Goal: Task Accomplishment & Management: Use online tool/utility

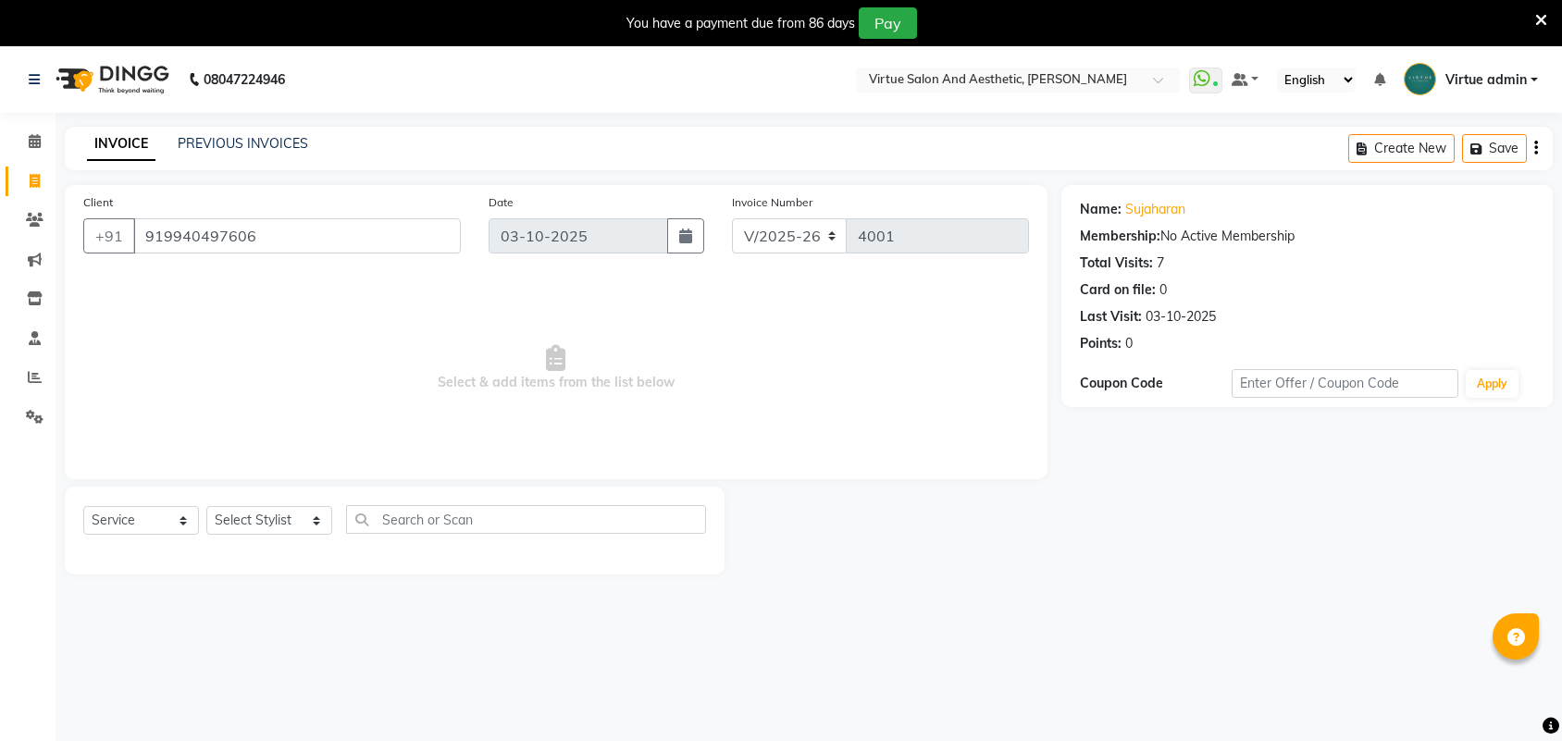
select select "4466"
select select "service"
drag, startPoint x: 172, startPoint y: 237, endPoint x: 312, endPoint y: 238, distance: 139.7
click at [312, 238] on input "919940497606" at bounding box center [297, 235] width 328 height 35
paste input "7299748048"
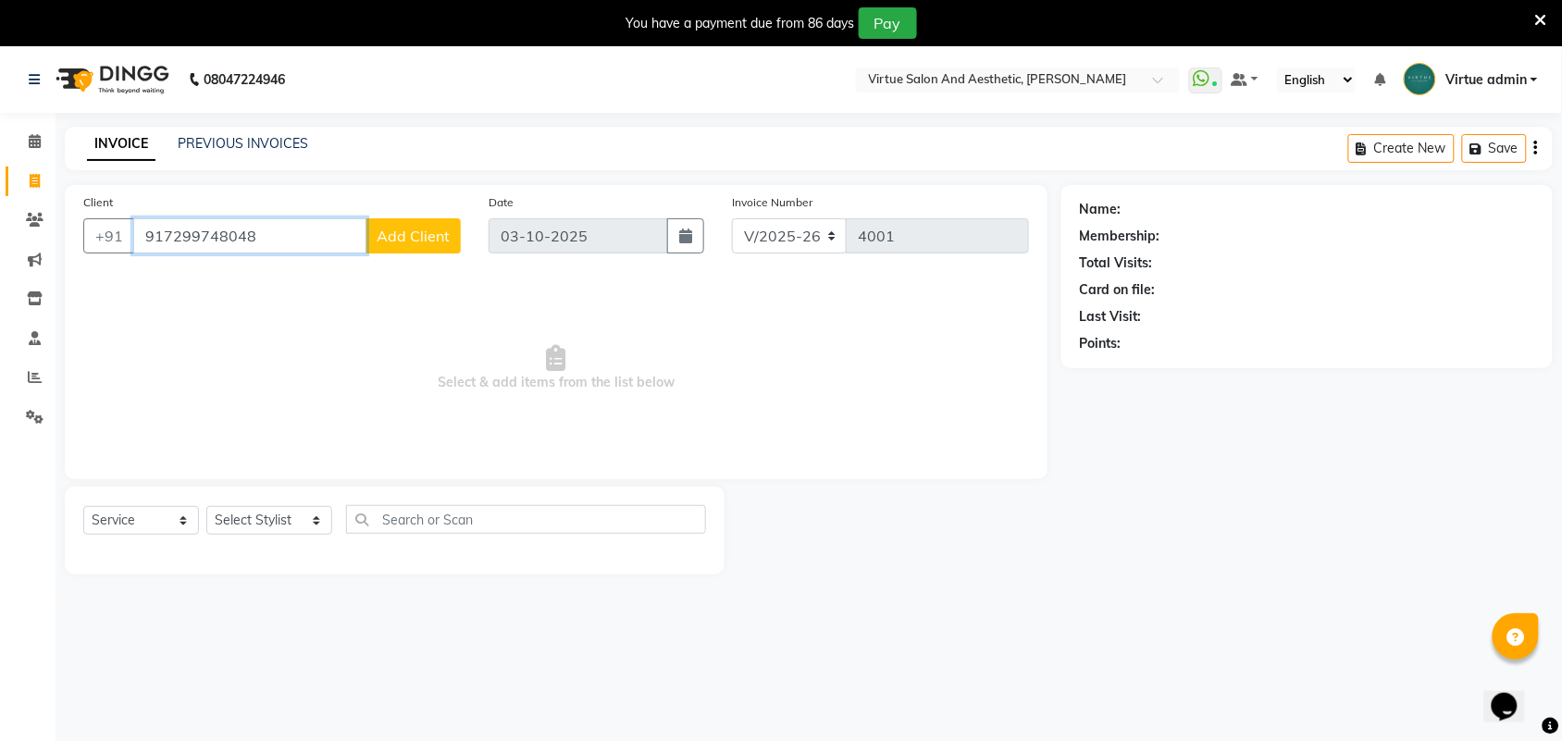
drag, startPoint x: 140, startPoint y: 228, endPoint x: 329, endPoint y: 247, distance: 189.8
click at [329, 247] on input "917299748048" at bounding box center [249, 235] width 233 height 35
paste input "9677177754"
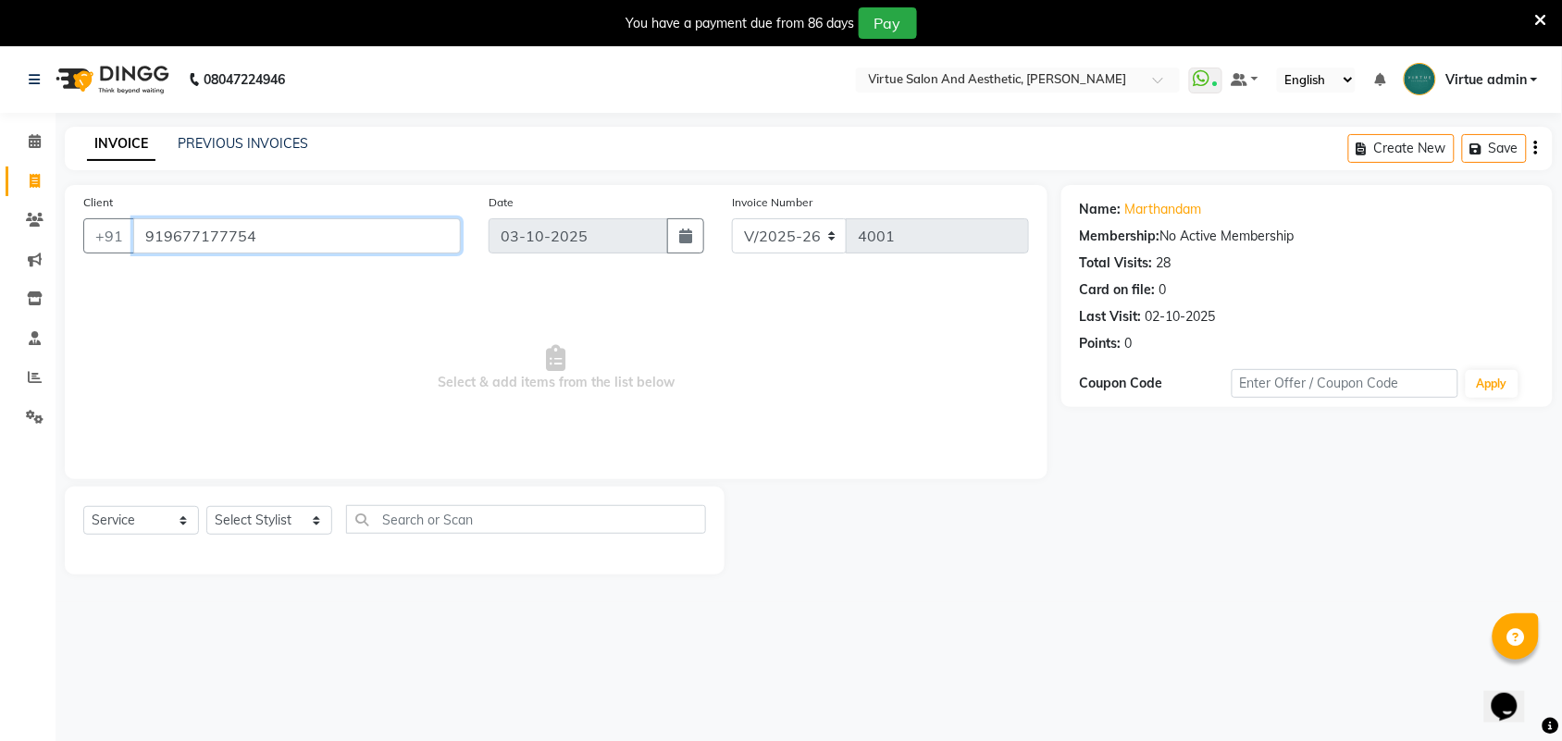
drag, startPoint x: 137, startPoint y: 234, endPoint x: 371, endPoint y: 283, distance: 239.2
click at [371, 283] on div "Client +91 919677177754 Date 03-10-2025 Invoice Number V/2025 V/2025-26 4001 Se…" at bounding box center [556, 332] width 983 height 294
paste input "489366626"
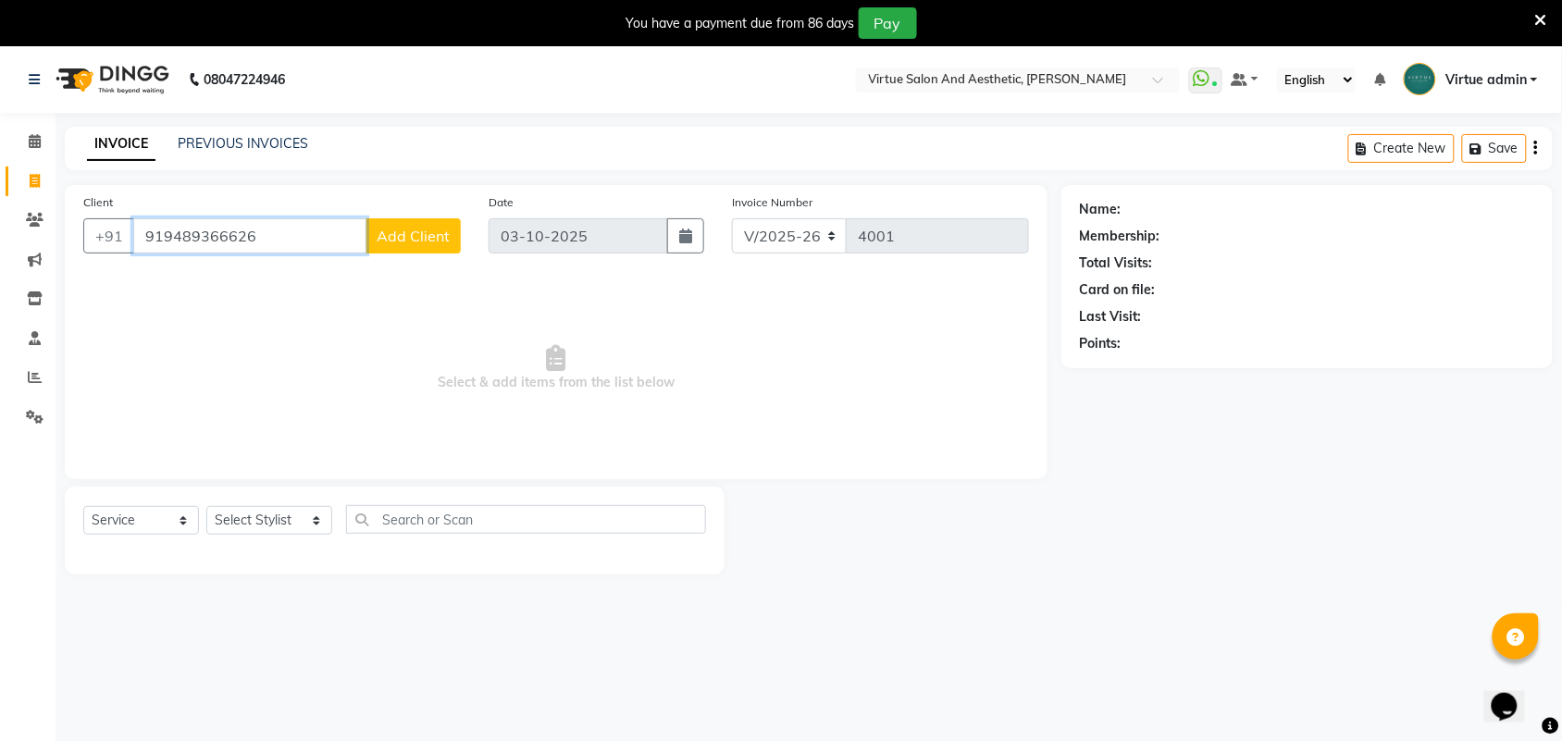
drag, startPoint x: 135, startPoint y: 229, endPoint x: 389, endPoint y: 261, distance: 255.6
click at [389, 261] on div "Client +91 919489366626 Add Client" at bounding box center [271, 230] width 405 height 76
paste input "865548085"
drag, startPoint x: 141, startPoint y: 234, endPoint x: 438, endPoint y: 284, distance: 301.2
click at [438, 284] on div "Client +91 918655480856 Add Client Date 03-10-2025 Invoice Number V/2025 V/2025…" at bounding box center [556, 332] width 983 height 294
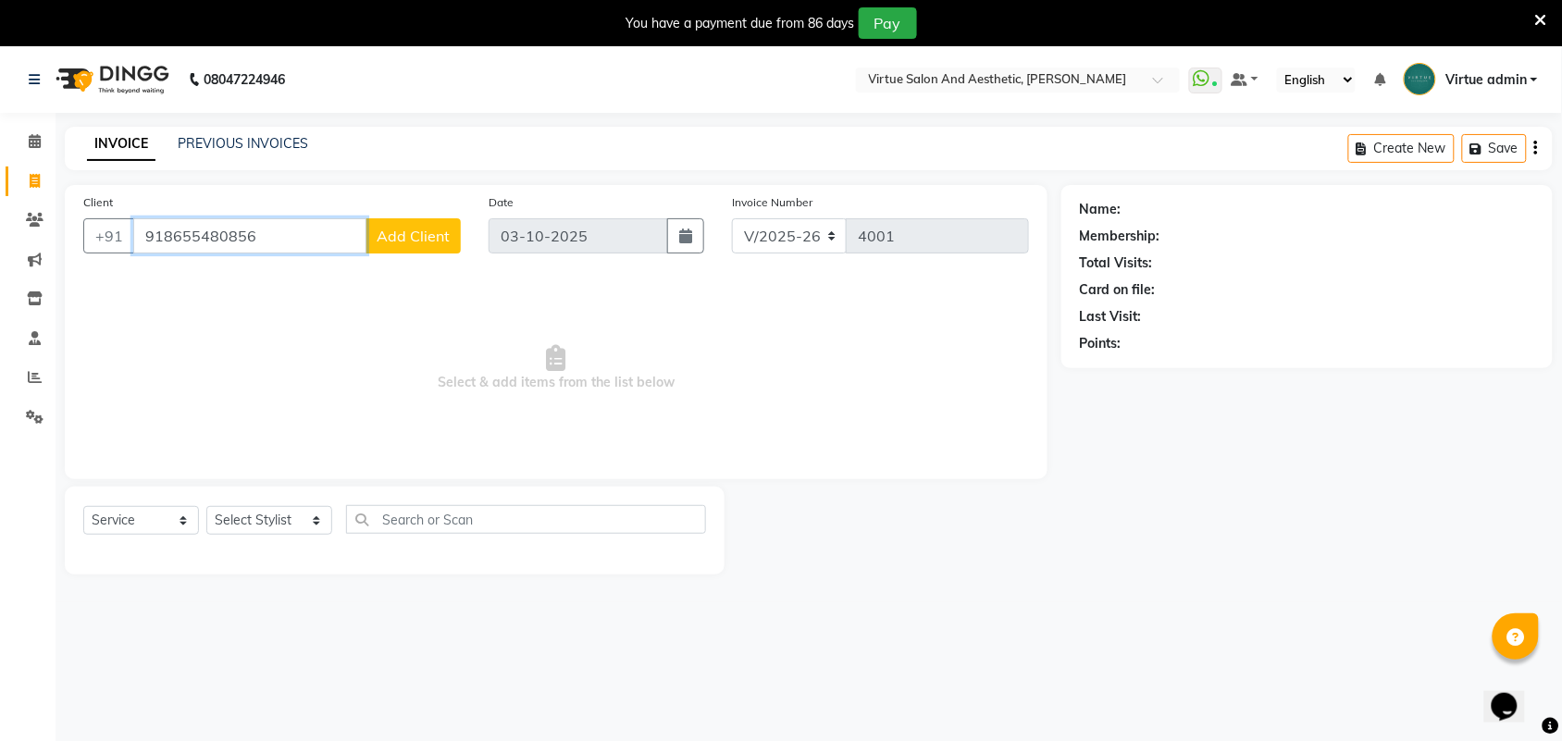
paste input "754672930"
drag, startPoint x: 135, startPoint y: 231, endPoint x: 343, endPoint y: 255, distance: 209.6
click at [343, 255] on div "Client +91 918754672930 Add Client" at bounding box center [271, 230] width 405 height 76
paste input "9884493155"
type input "919884493155"
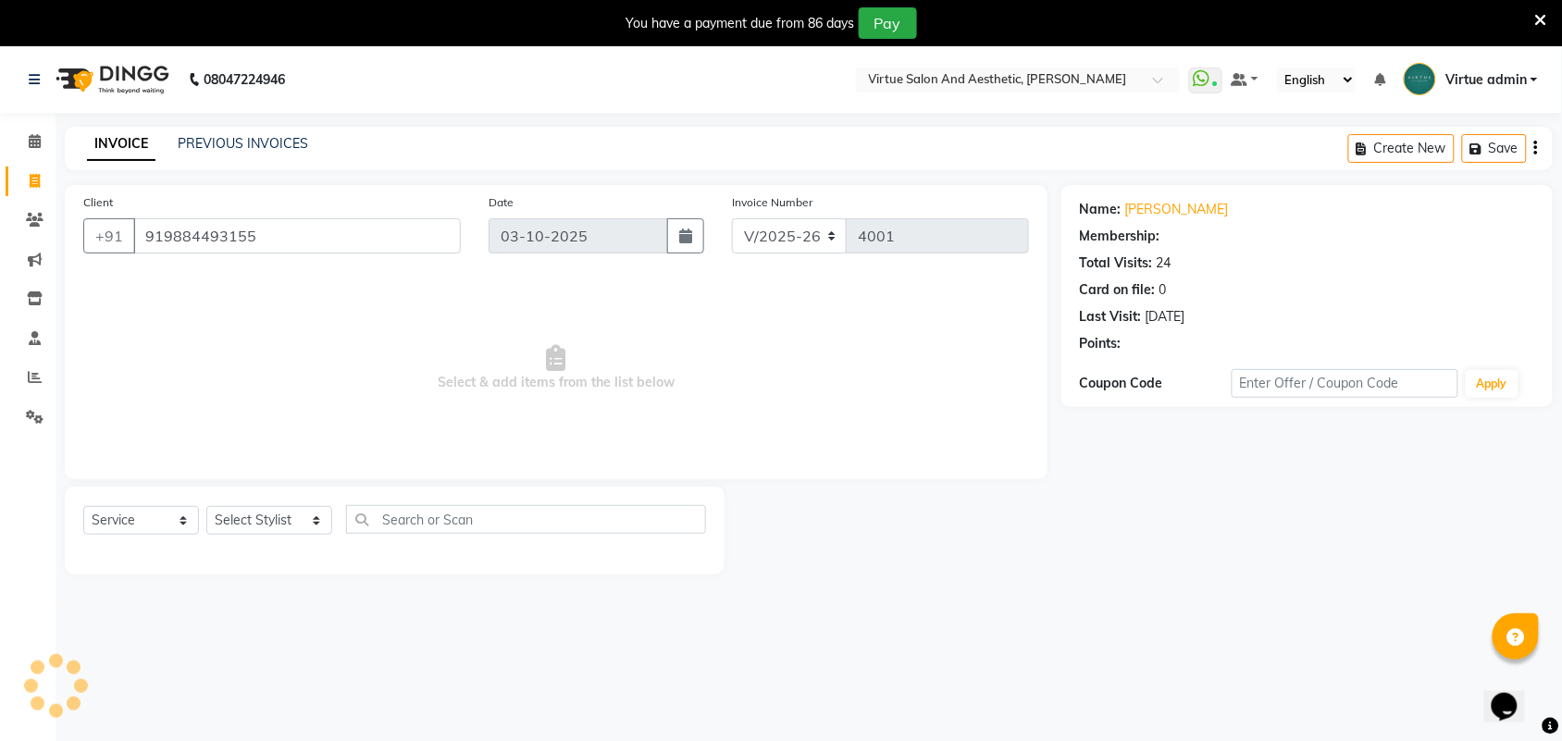
select select "1: Object"
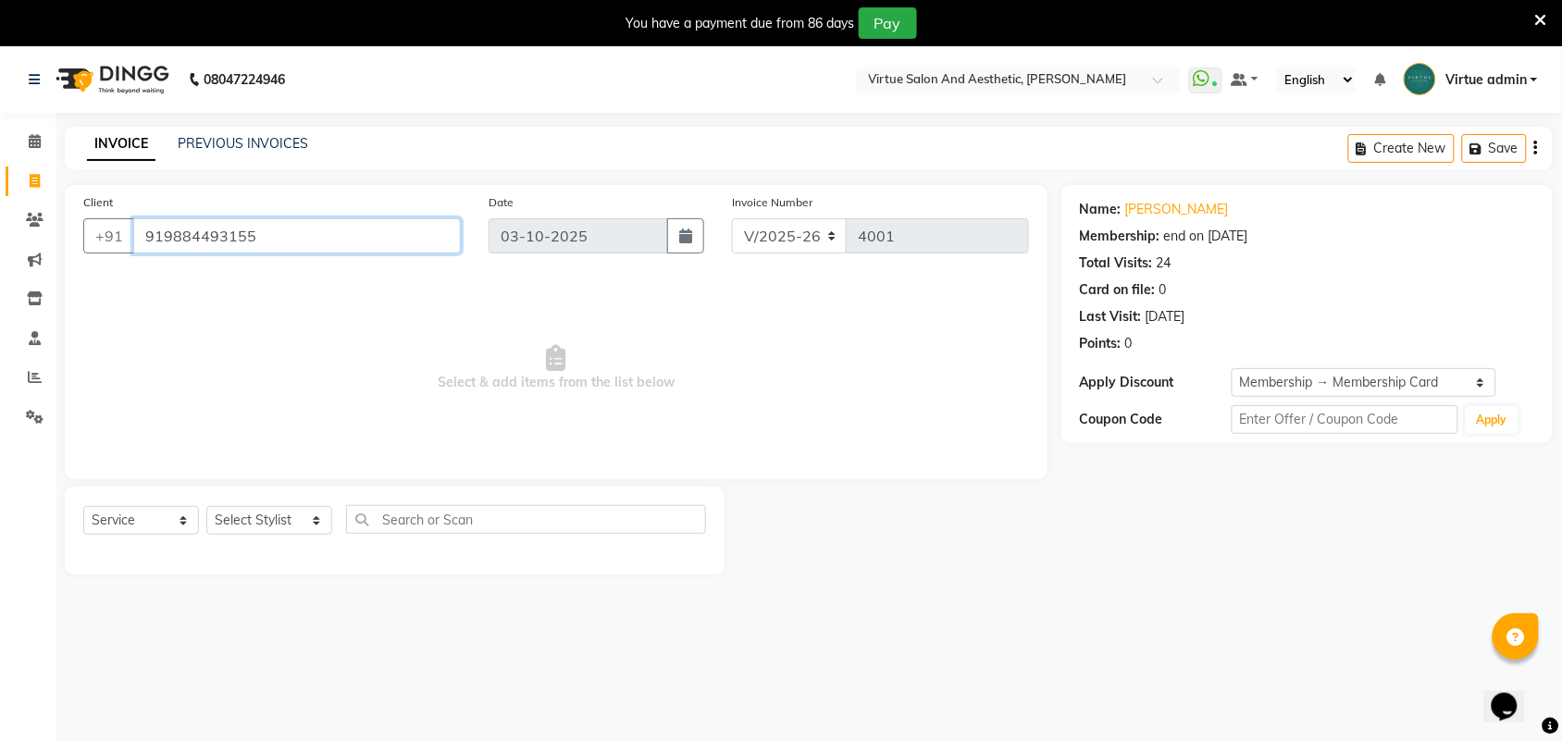
drag, startPoint x: 136, startPoint y: 231, endPoint x: 354, endPoint y: 252, distance: 219.3
click at [354, 252] on input "919884493155" at bounding box center [297, 235] width 328 height 35
paste input "8807585730"
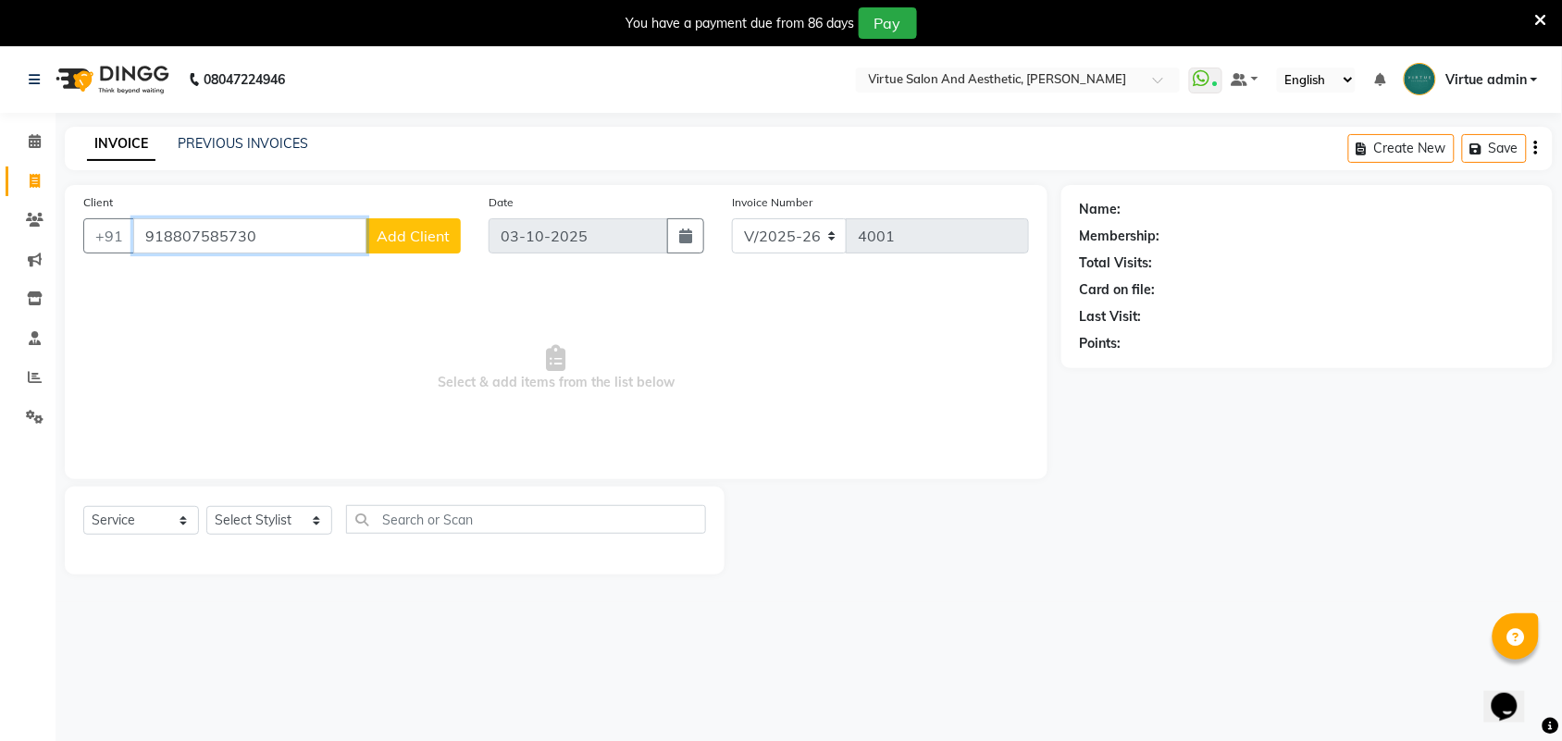
drag, startPoint x: 140, startPoint y: 233, endPoint x: 345, endPoint y: 253, distance: 206.4
click at [345, 253] on div "+91 918807585730 Add Client" at bounding box center [272, 235] width 378 height 35
paste input "9566005066"
click at [159, 243] on input "919566005066" at bounding box center [249, 235] width 233 height 35
drag, startPoint x: 140, startPoint y: 231, endPoint x: 348, endPoint y: 245, distance: 208.7
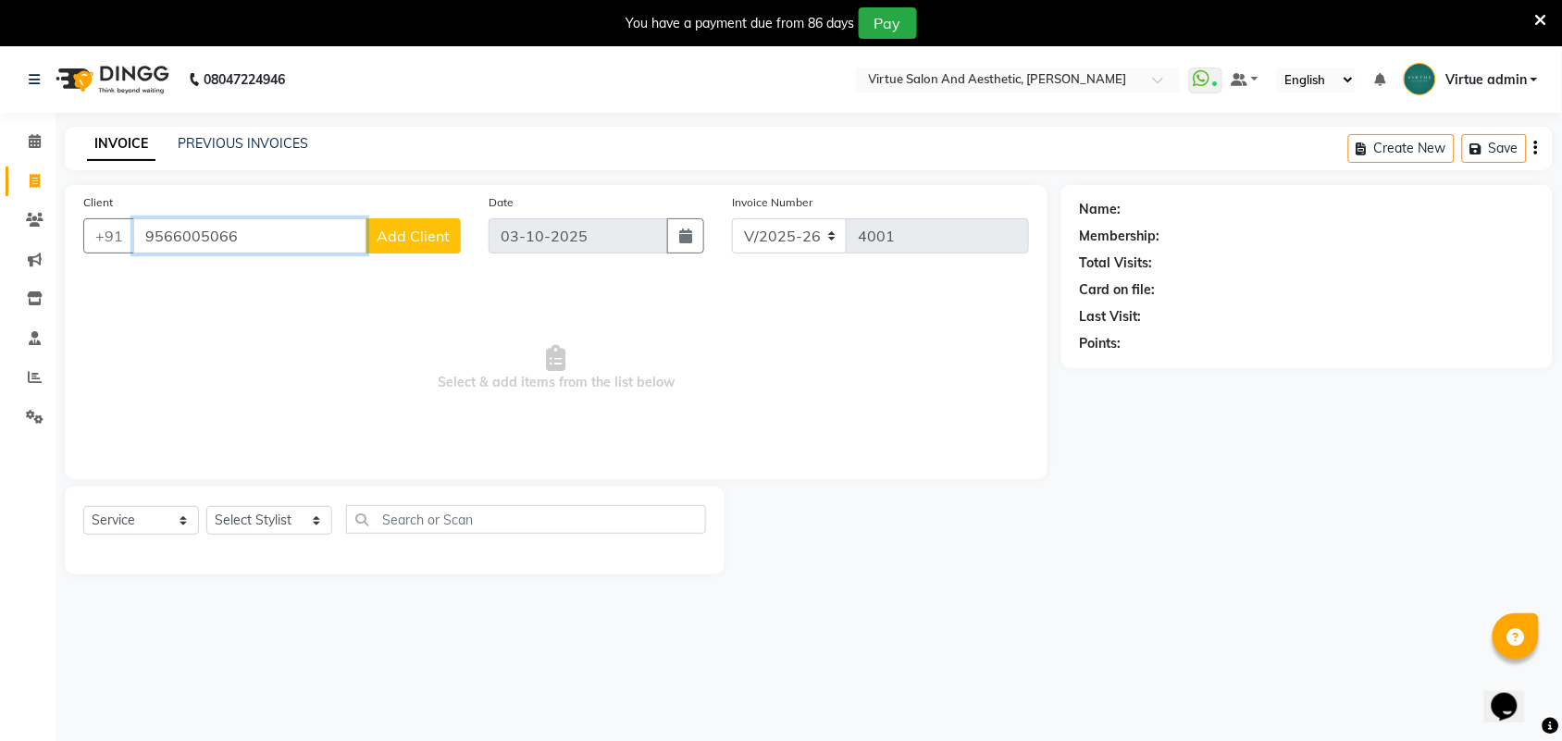
click at [348, 245] on input "9566005066" at bounding box center [249, 235] width 233 height 35
paste input "19841035252"
drag, startPoint x: 135, startPoint y: 233, endPoint x: 376, endPoint y: 245, distance: 240.9
click at [376, 245] on div "+91 919841035252 Add Client" at bounding box center [272, 235] width 378 height 35
paste input "710601113"
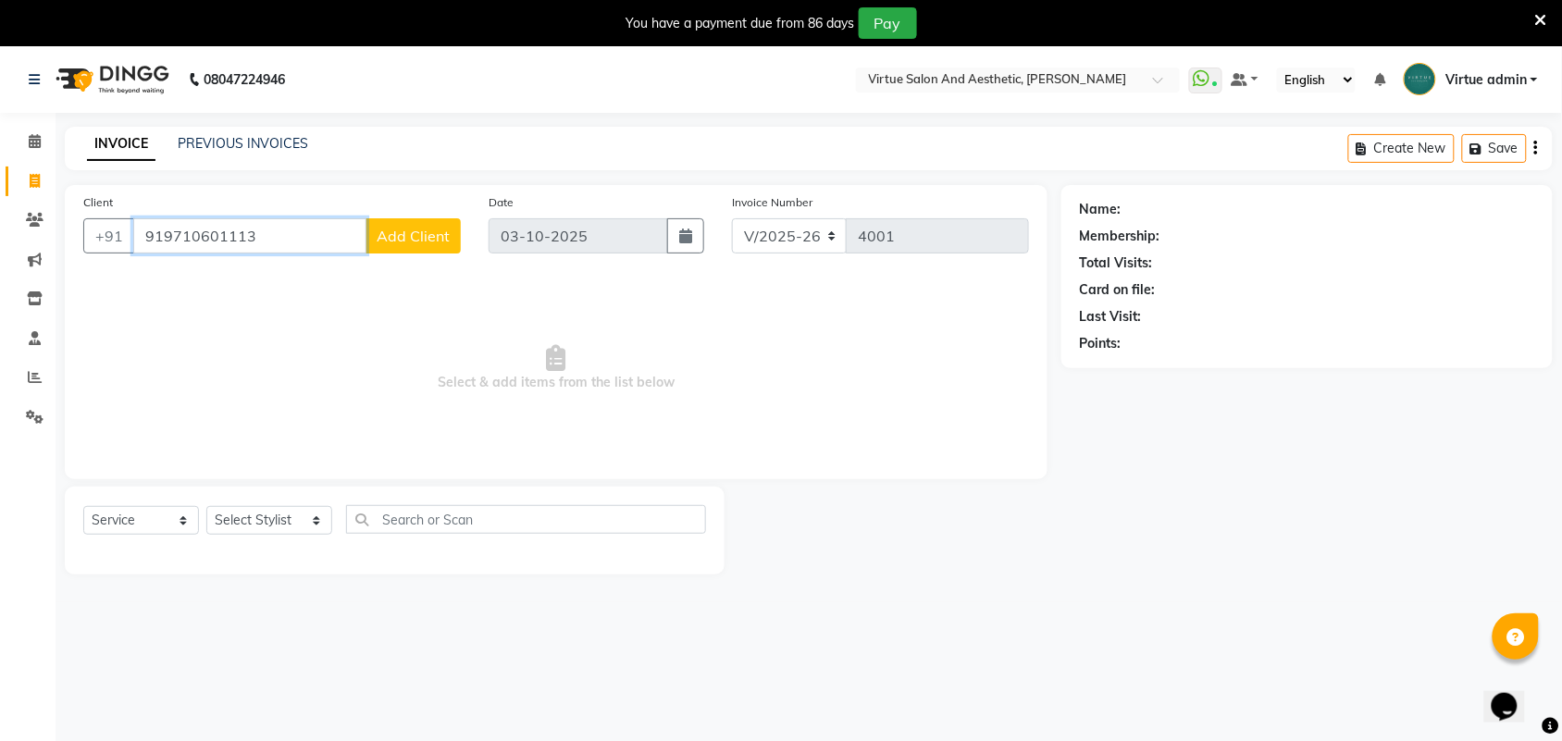
type input "919710601113"
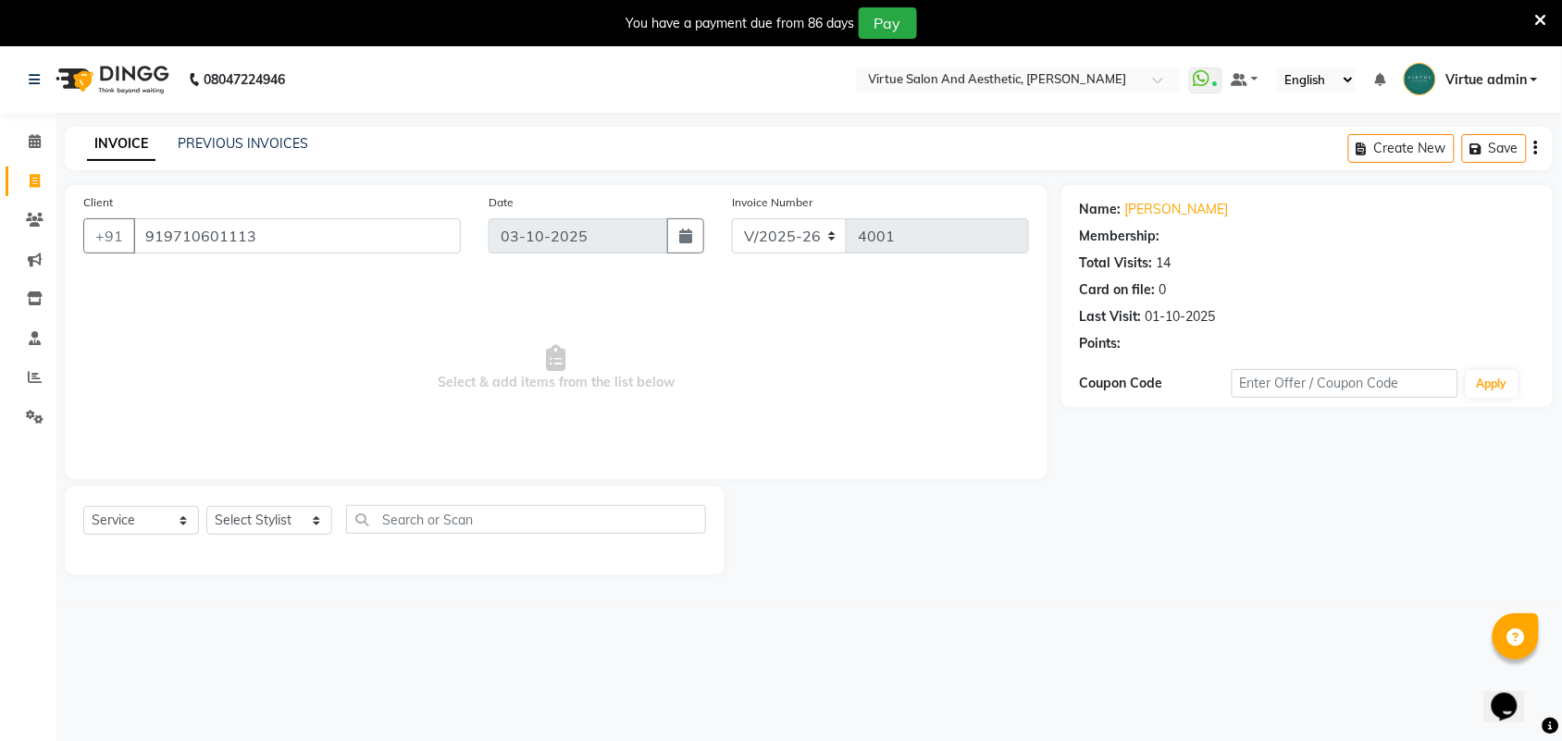
select select "1: Object"
drag, startPoint x: 141, startPoint y: 239, endPoint x: 373, endPoint y: 251, distance: 232.6
click at [370, 254] on div "Client +91 919710601113" at bounding box center [271, 230] width 405 height 76
paste input "840948186"
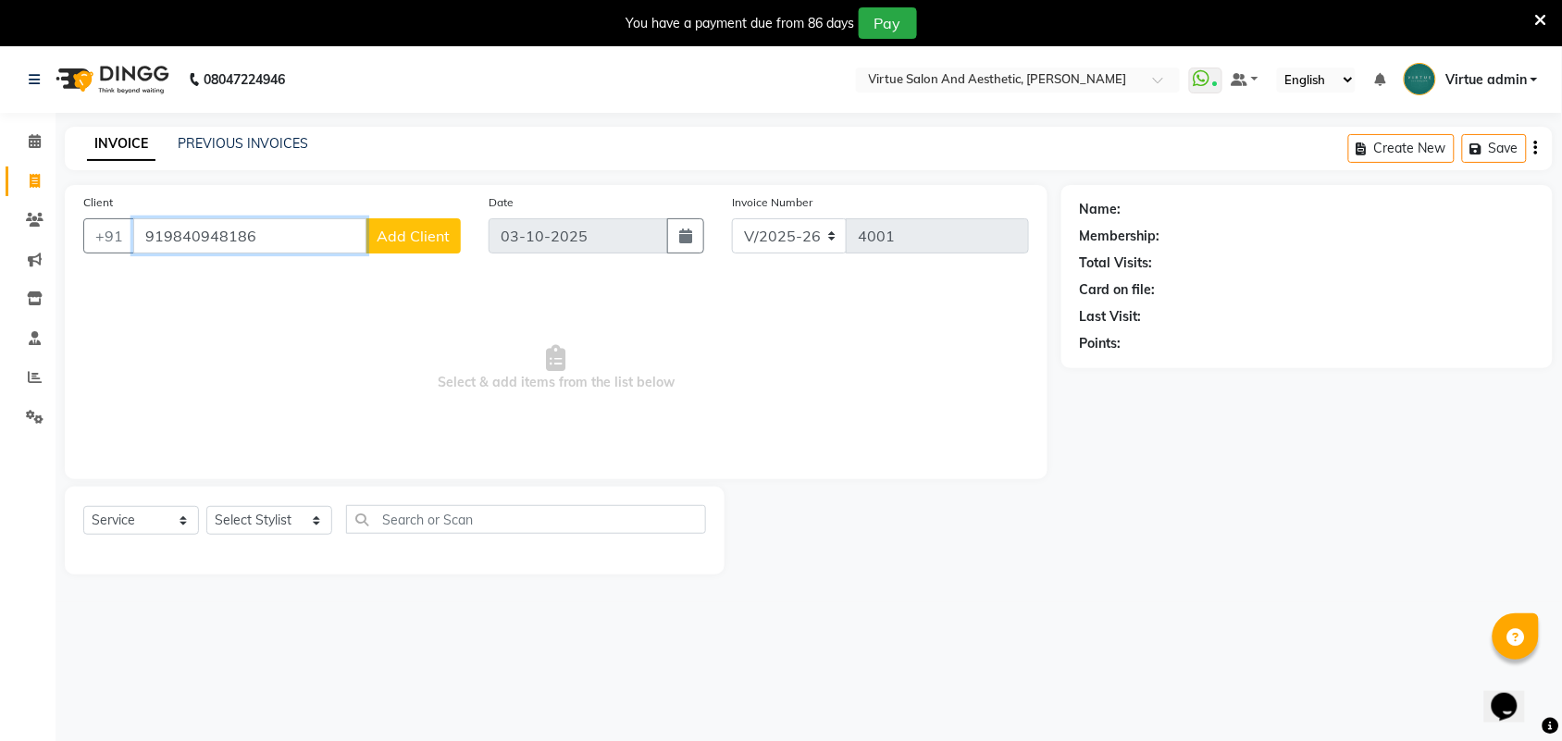
type input "919840948186"
drag, startPoint x: 136, startPoint y: 233, endPoint x: 375, endPoint y: 247, distance: 239.2
click at [362, 261] on div "Client +91 919840948186 Add Client" at bounding box center [271, 230] width 405 height 76
click at [316, 278] on button "DEEPIKA 96******10" at bounding box center [226, 279] width 185 height 30
type input "96******10"
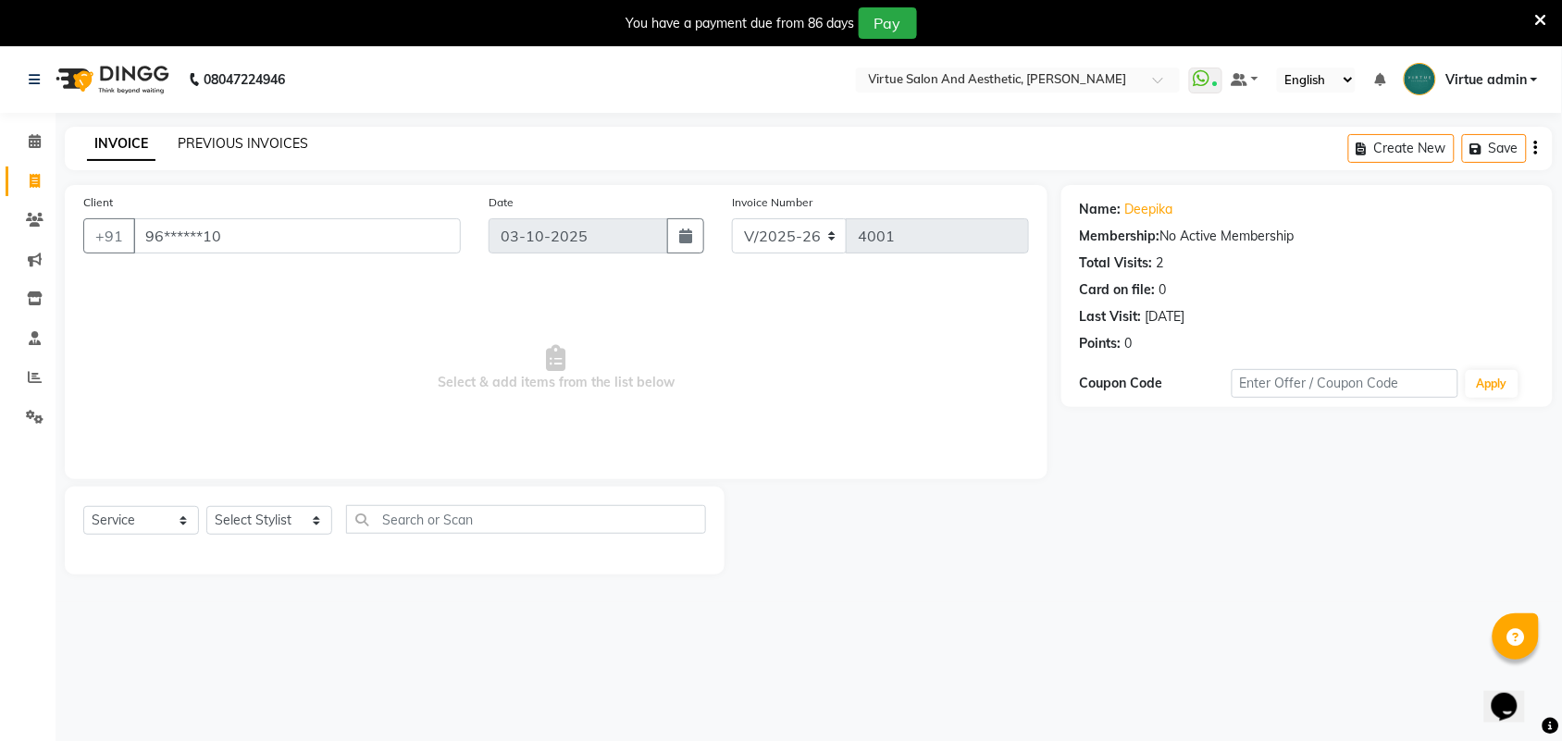
click at [256, 137] on link "PREVIOUS INVOICES" at bounding box center [243, 143] width 130 height 17
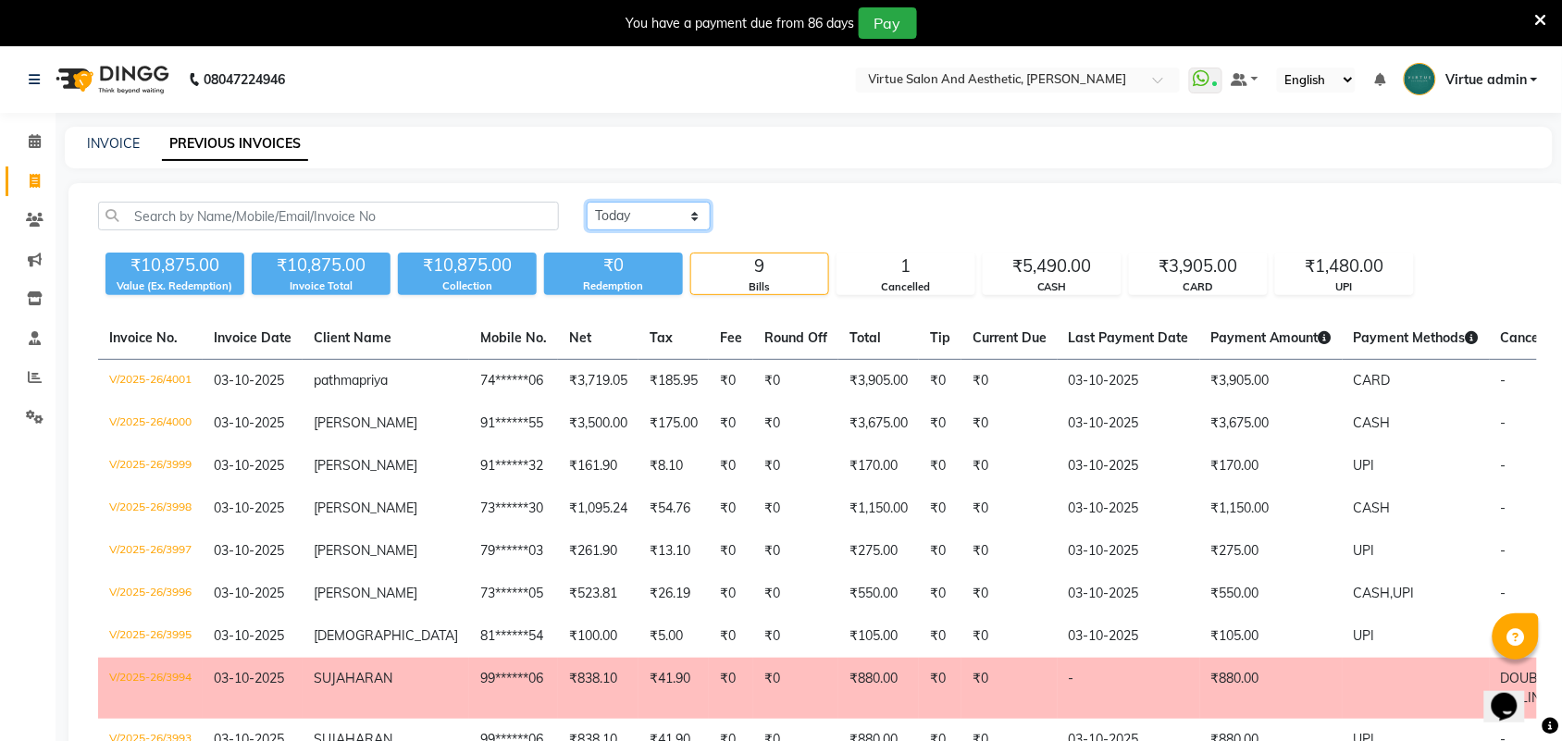
drag, startPoint x: 662, startPoint y: 206, endPoint x: 683, endPoint y: 227, distance: 29.5
click at [662, 206] on select "Today Yesterday Custom Range" at bounding box center [649, 216] width 124 height 29
select select "range"
click at [587, 202] on select "Today Yesterday Custom Range" at bounding box center [649, 216] width 124 height 29
drag, startPoint x: 774, startPoint y: 219, endPoint x: 782, endPoint y: 224, distance: 9.5
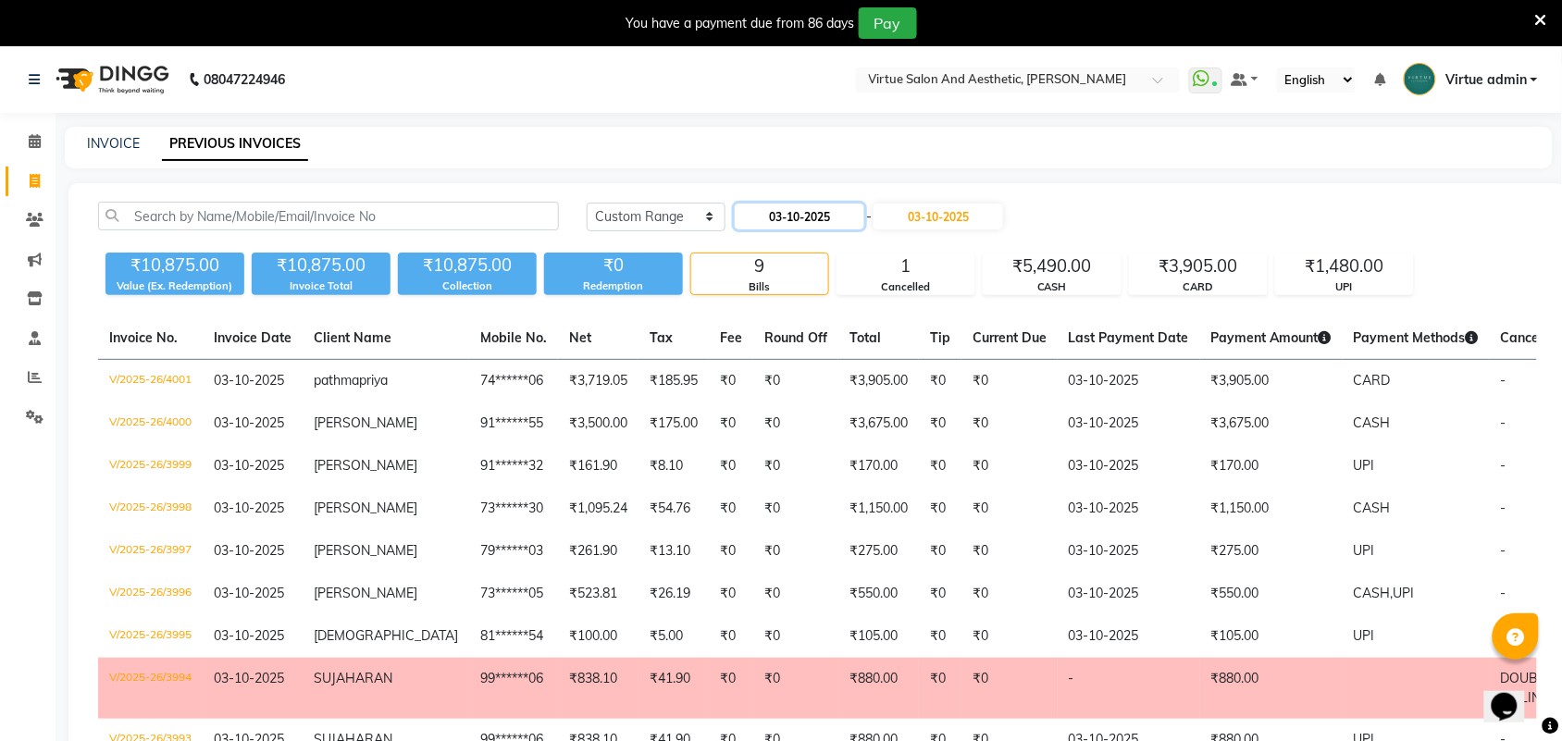
click at [776, 219] on input "03-10-2025" at bounding box center [800, 217] width 130 height 26
select select "10"
select select "2025"
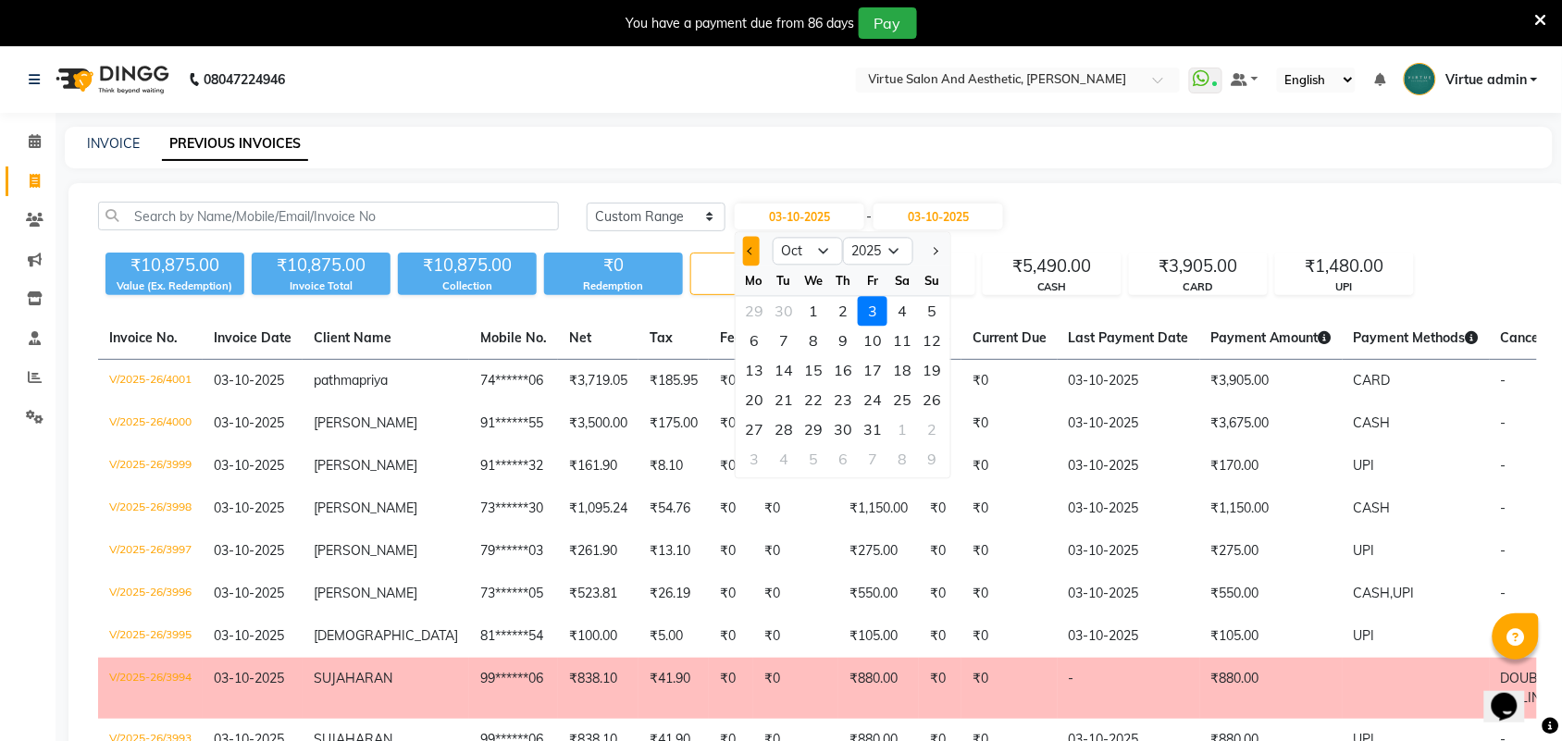
click at [759, 252] on button "Previous month" at bounding box center [751, 252] width 16 height 30
select select "9"
click at [792, 428] on div "30" at bounding box center [784, 431] width 30 height 30
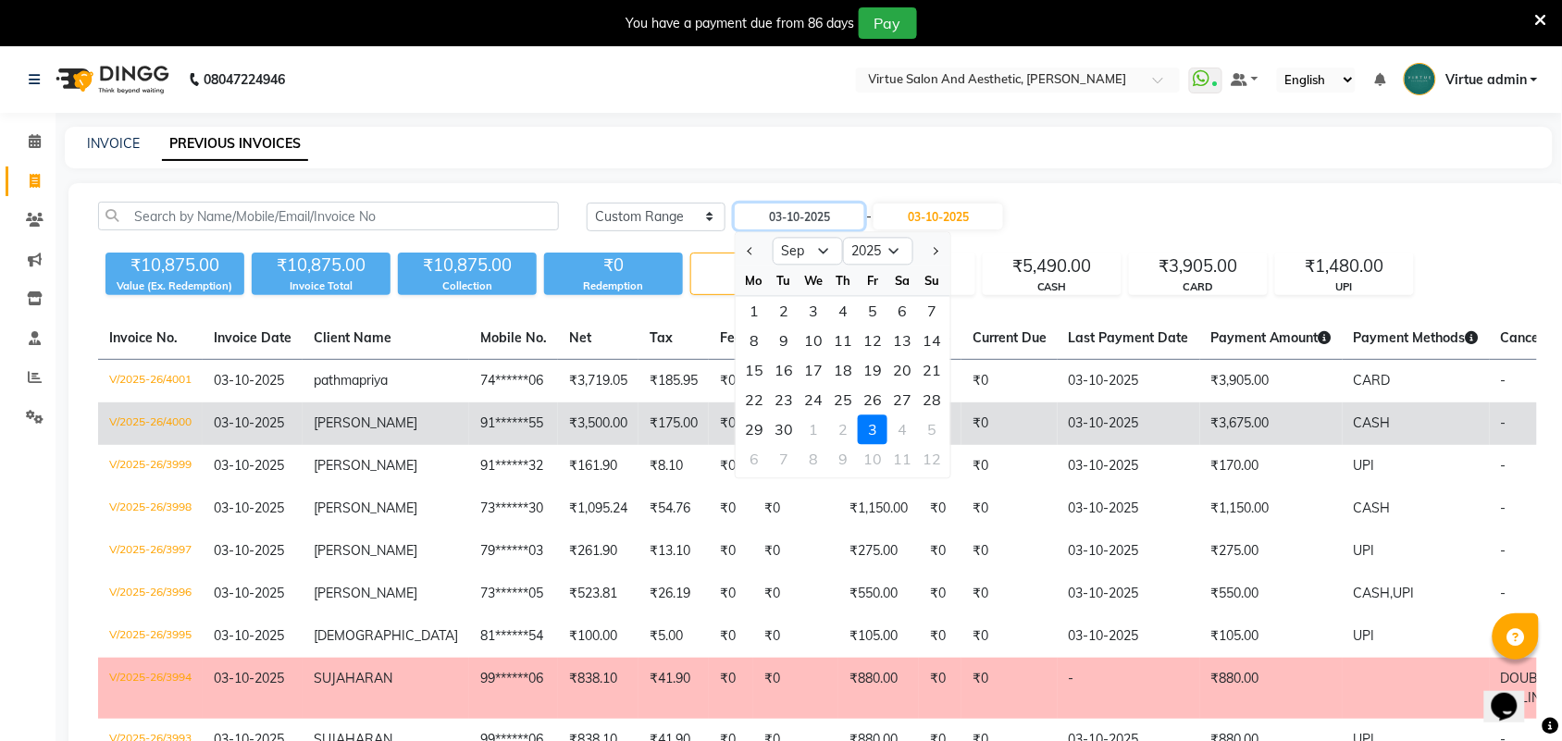
type input "30-09-2025"
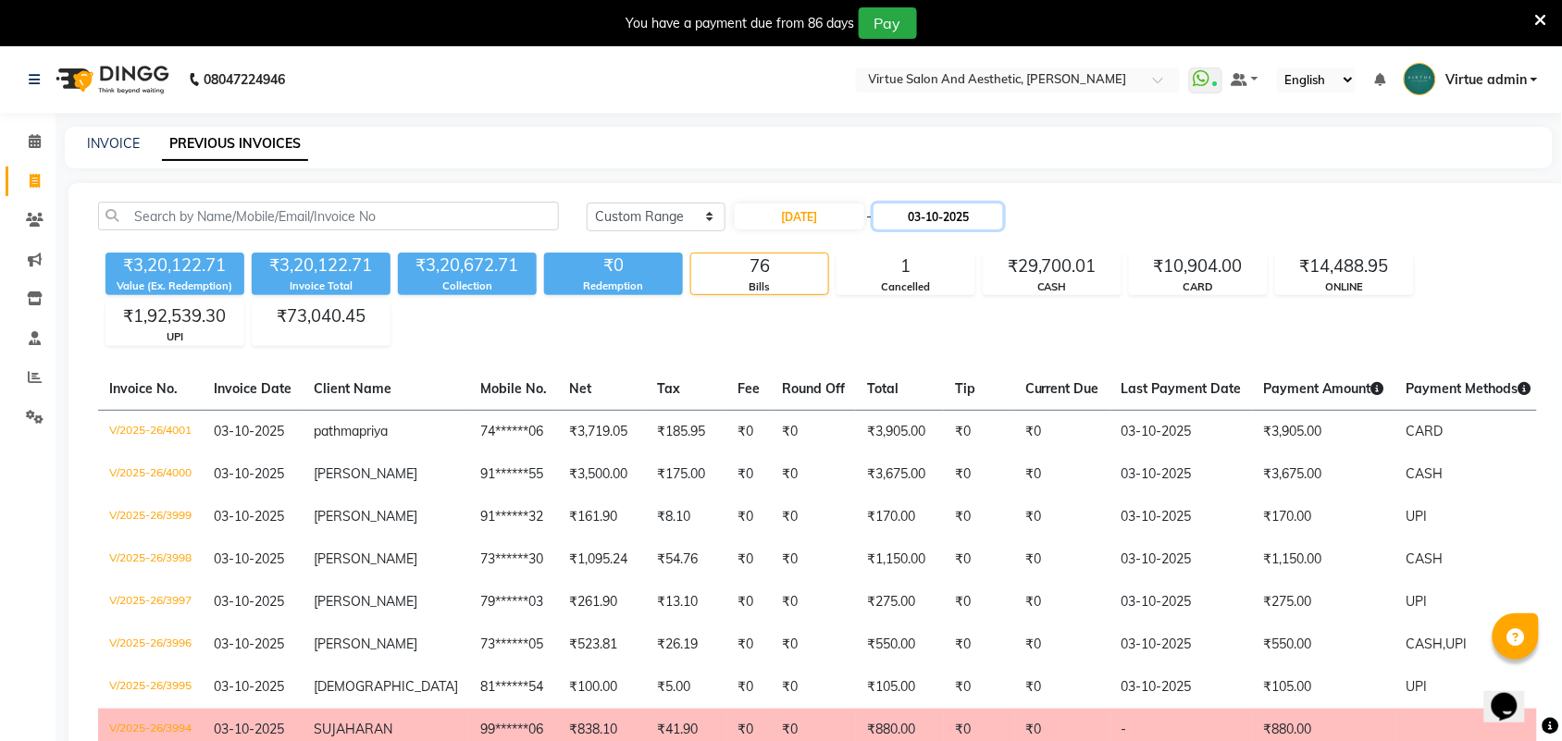
click at [965, 219] on input "03-10-2025" at bounding box center [939, 217] width 130 height 26
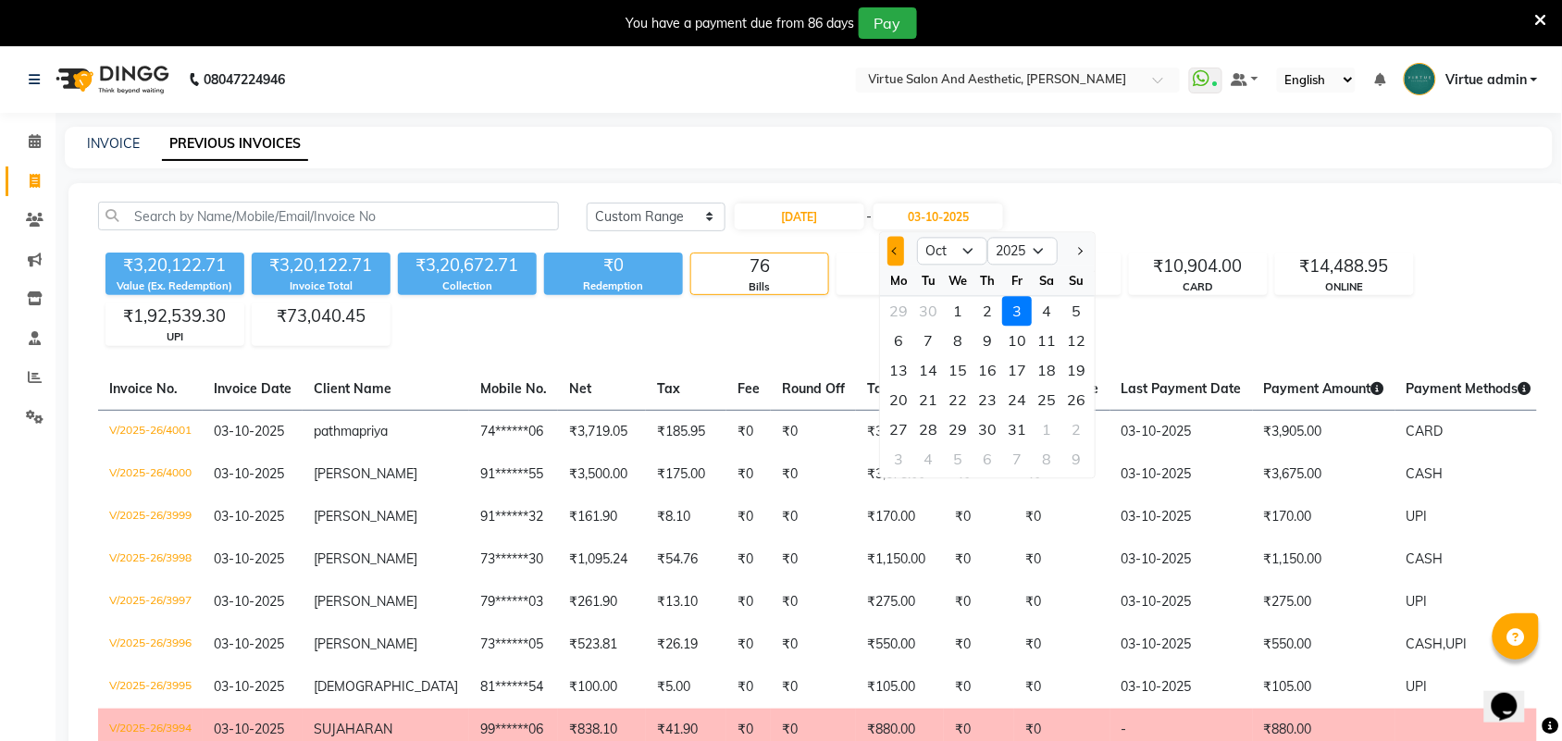
click at [890, 255] on button "Previous month" at bounding box center [896, 252] width 16 height 30
select select "9"
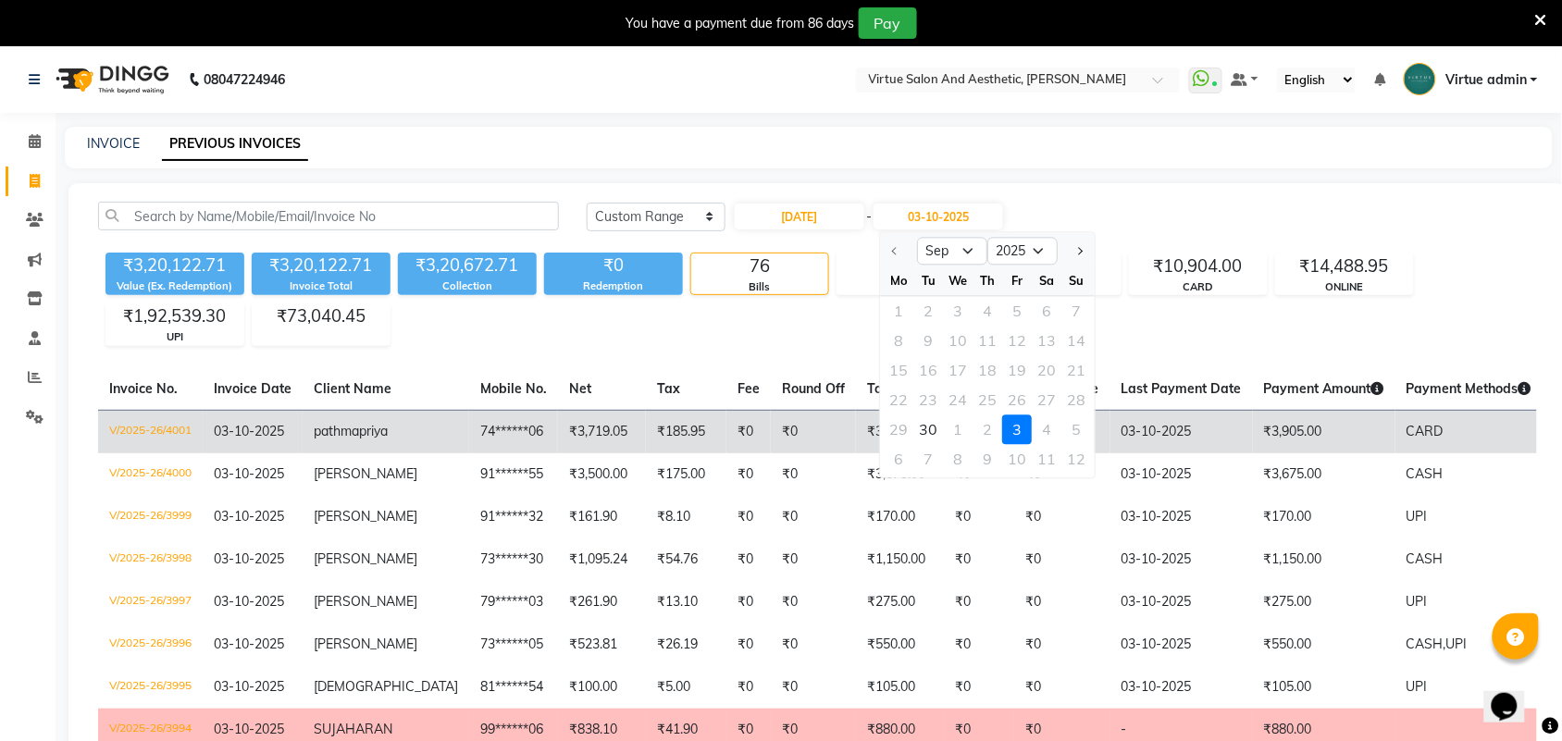
click at [937, 422] on div "30" at bounding box center [929, 431] width 30 height 30
type input "30-09-2025"
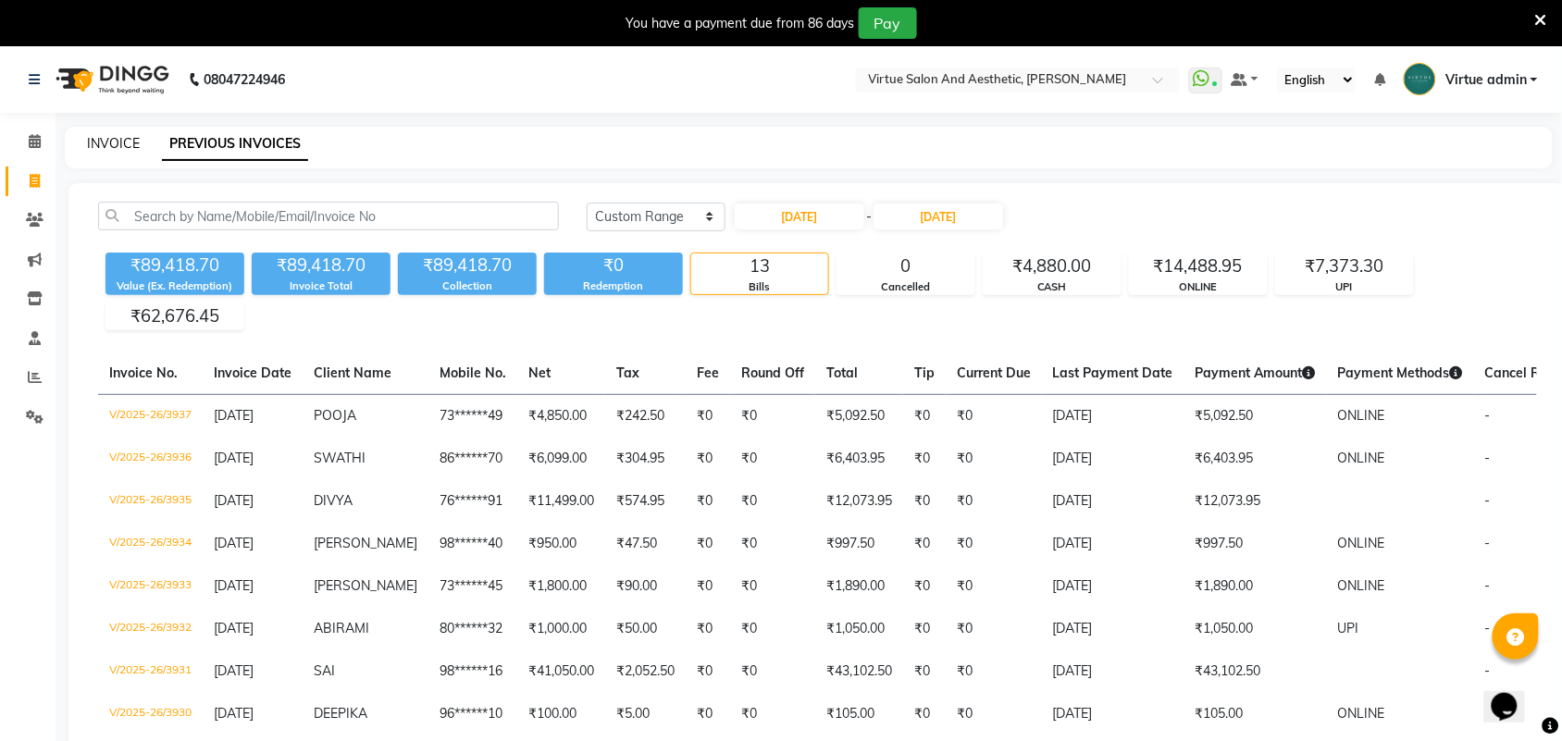
click at [103, 146] on link "INVOICE" at bounding box center [113, 143] width 53 height 17
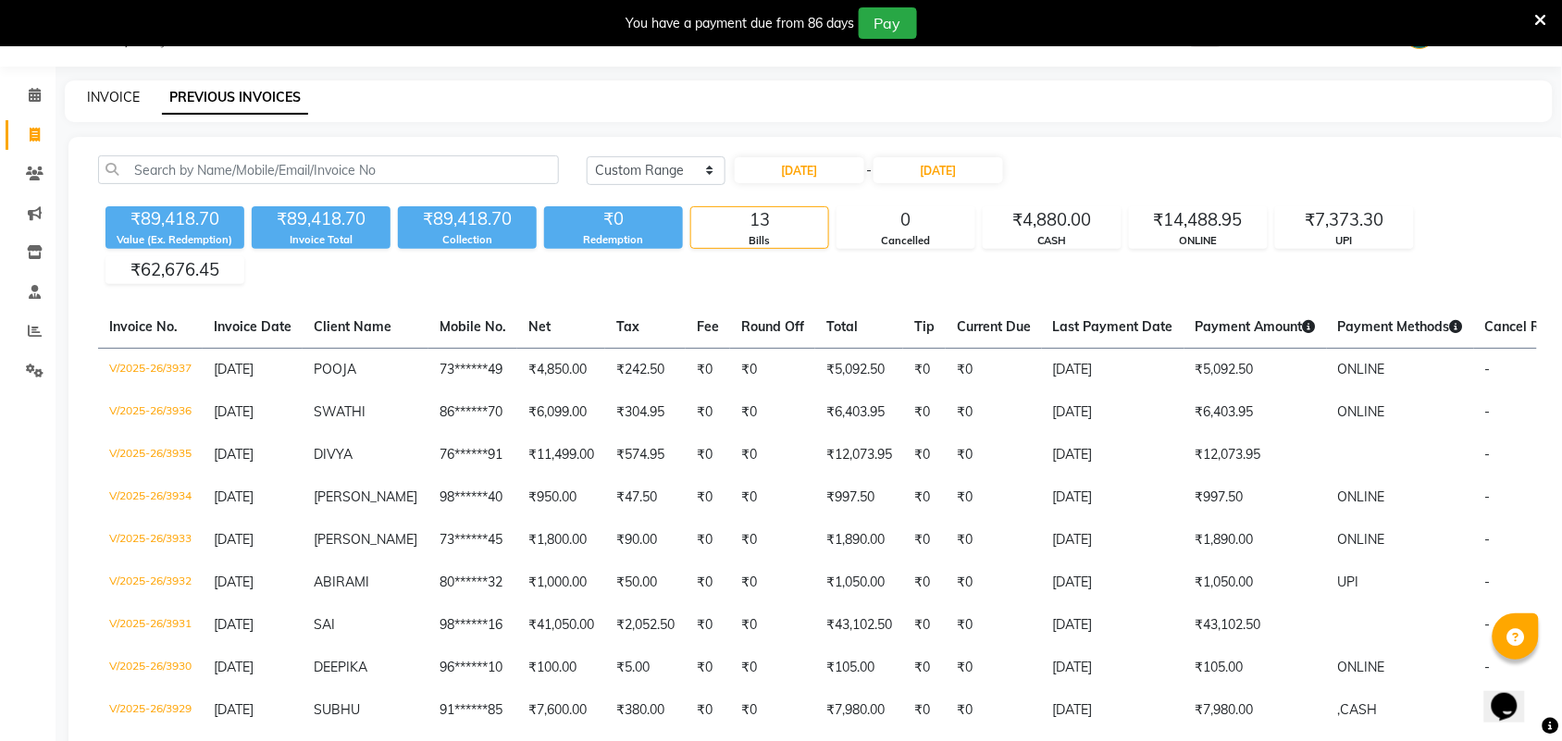
select select "4466"
select select "service"
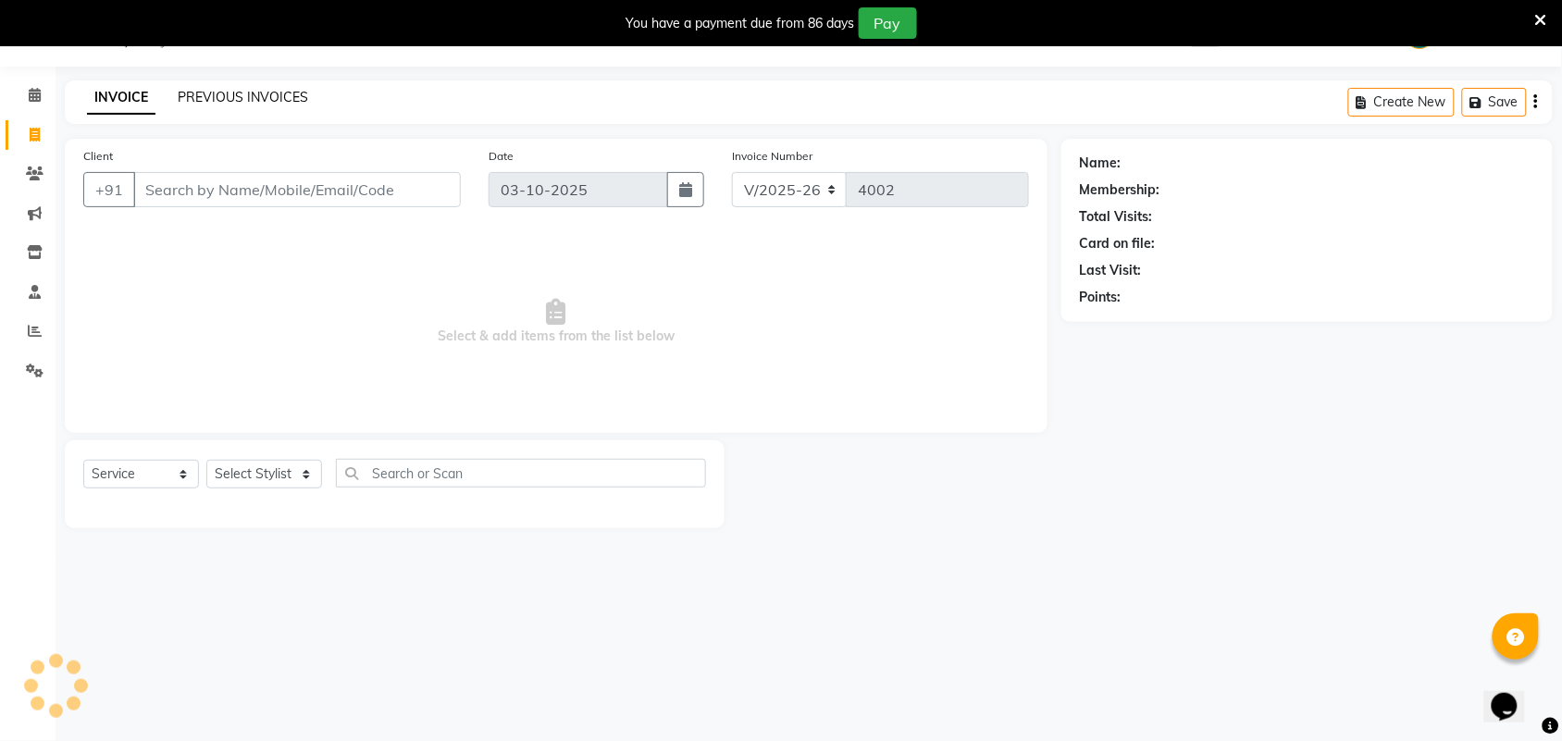
click at [251, 95] on link "PREVIOUS INVOICES" at bounding box center [243, 97] width 130 height 17
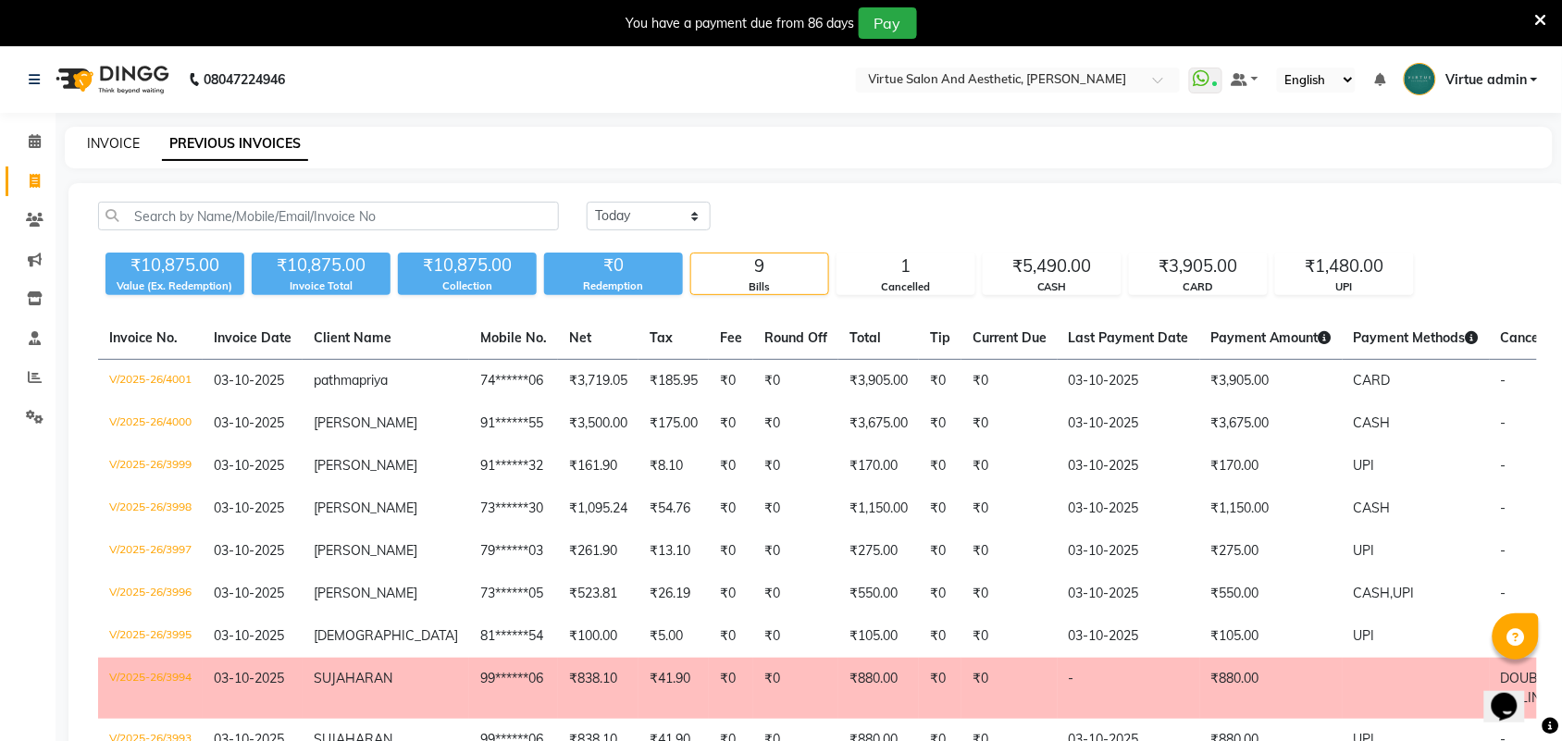
click at [126, 142] on link "INVOICE" at bounding box center [113, 143] width 53 height 17
select select "4466"
select select "service"
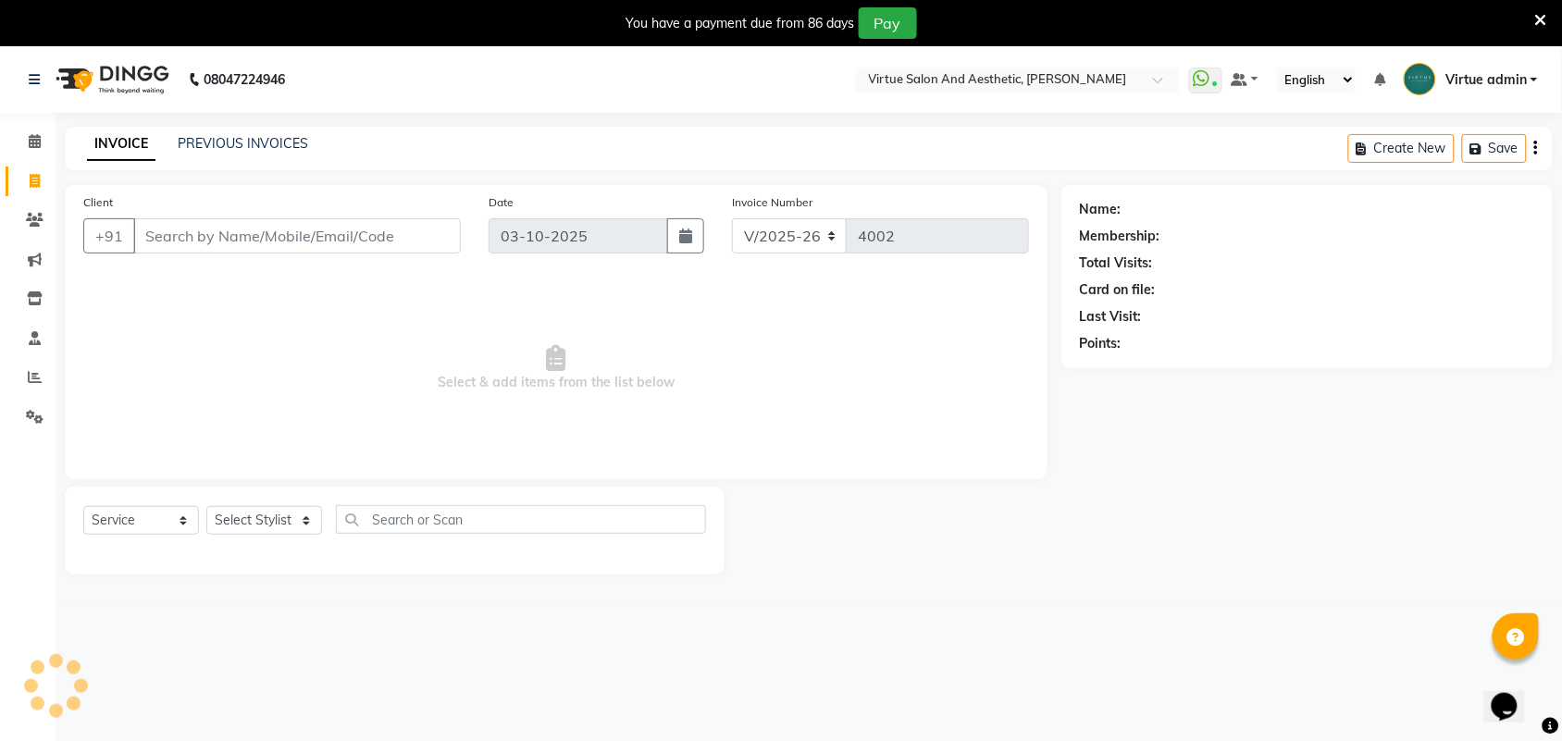
scroll to position [46, 0]
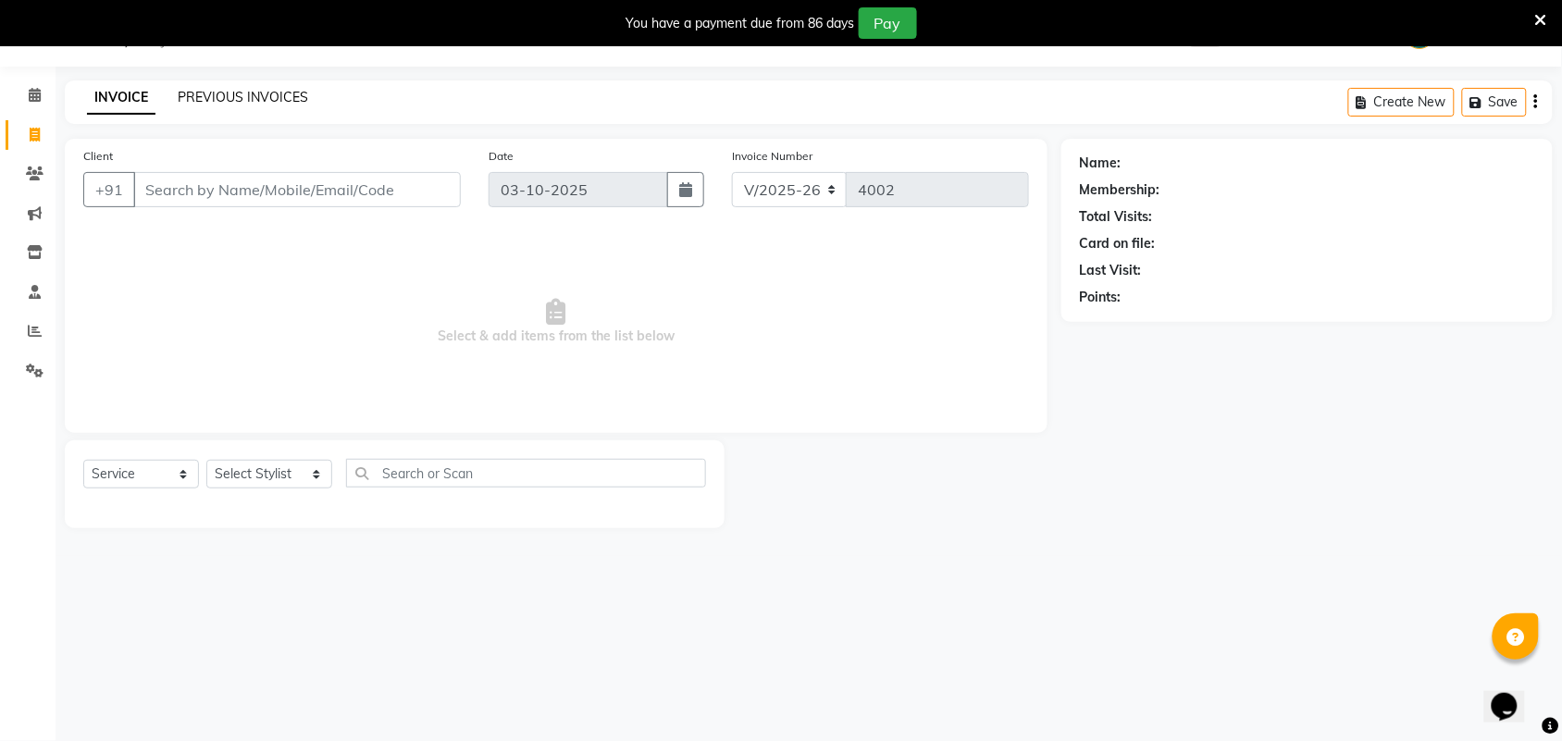
click at [234, 93] on link "PREVIOUS INVOICES" at bounding box center [243, 97] width 130 height 17
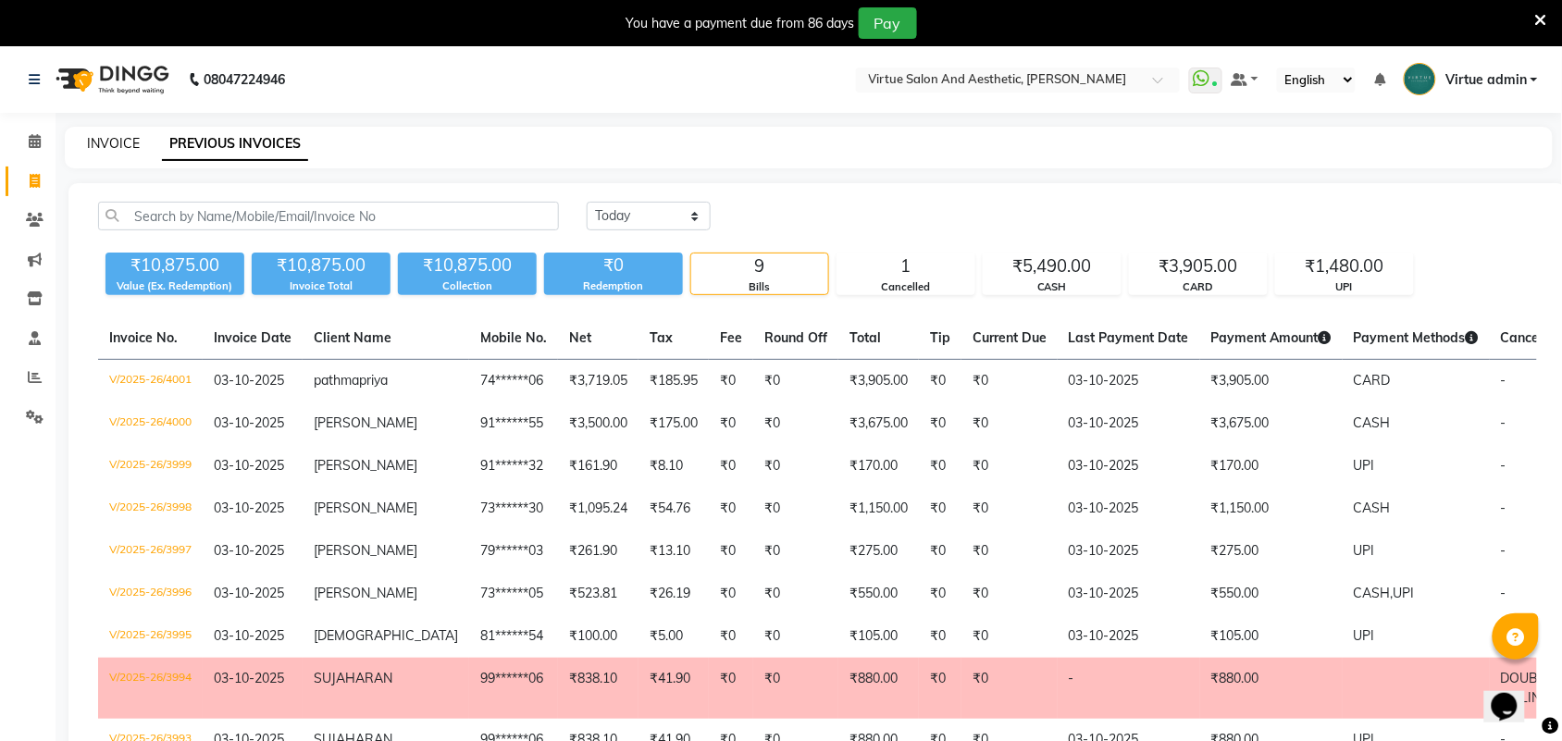
click at [122, 145] on link "INVOICE" at bounding box center [113, 143] width 53 height 17
select select "4466"
select select "service"
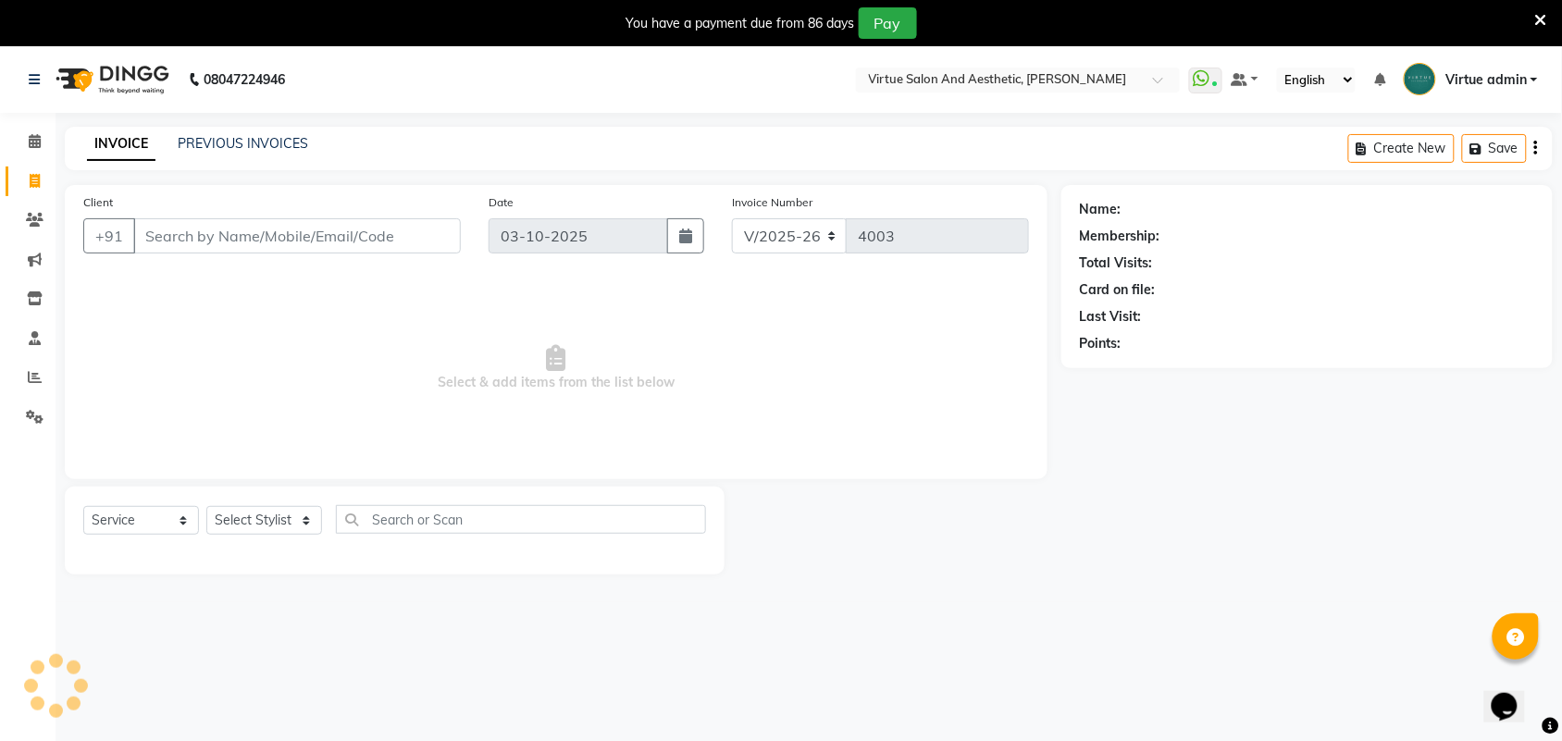
scroll to position [46, 0]
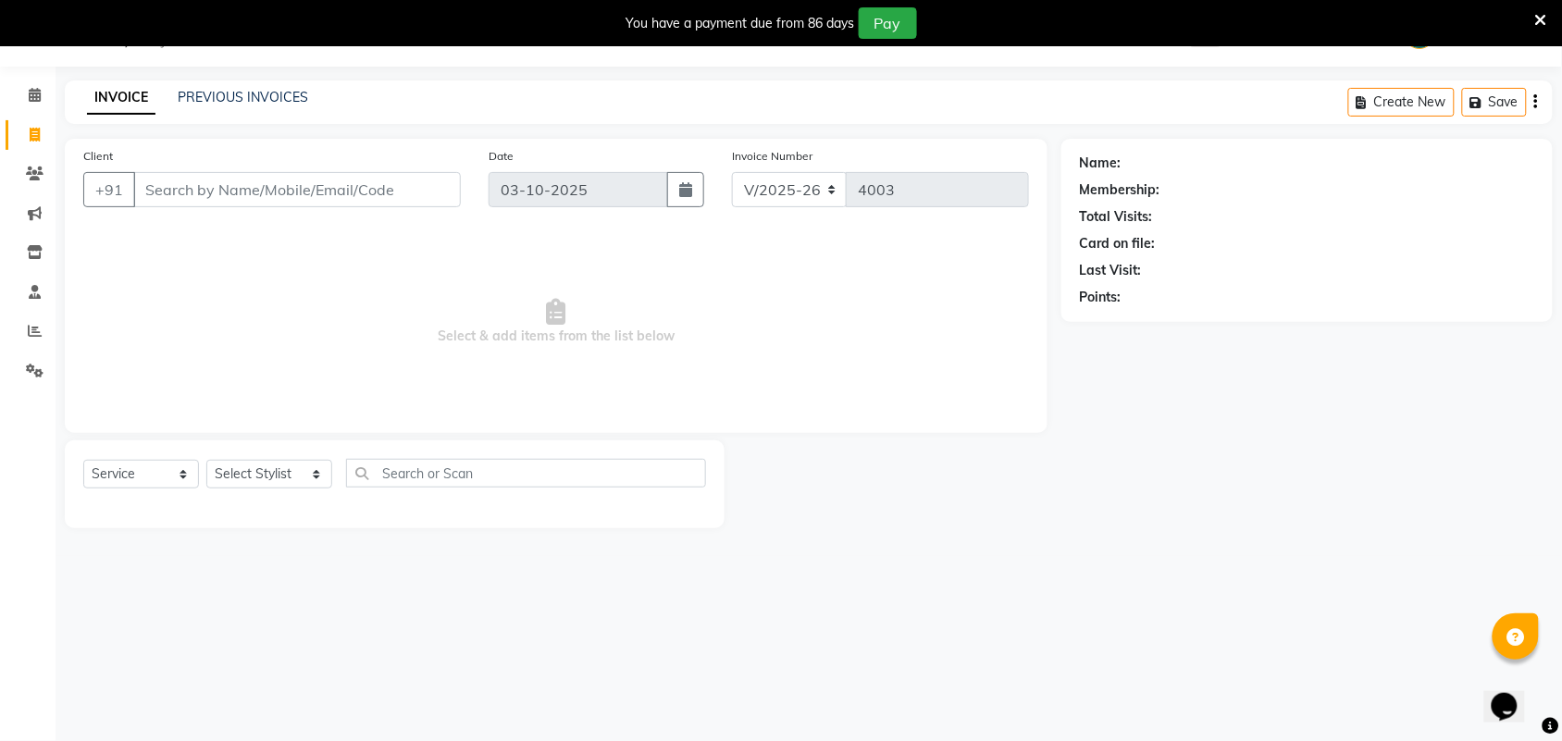
click at [208, 210] on div "Client +91" at bounding box center [271, 184] width 405 height 76
click at [208, 201] on input "Client" at bounding box center [297, 189] width 328 height 35
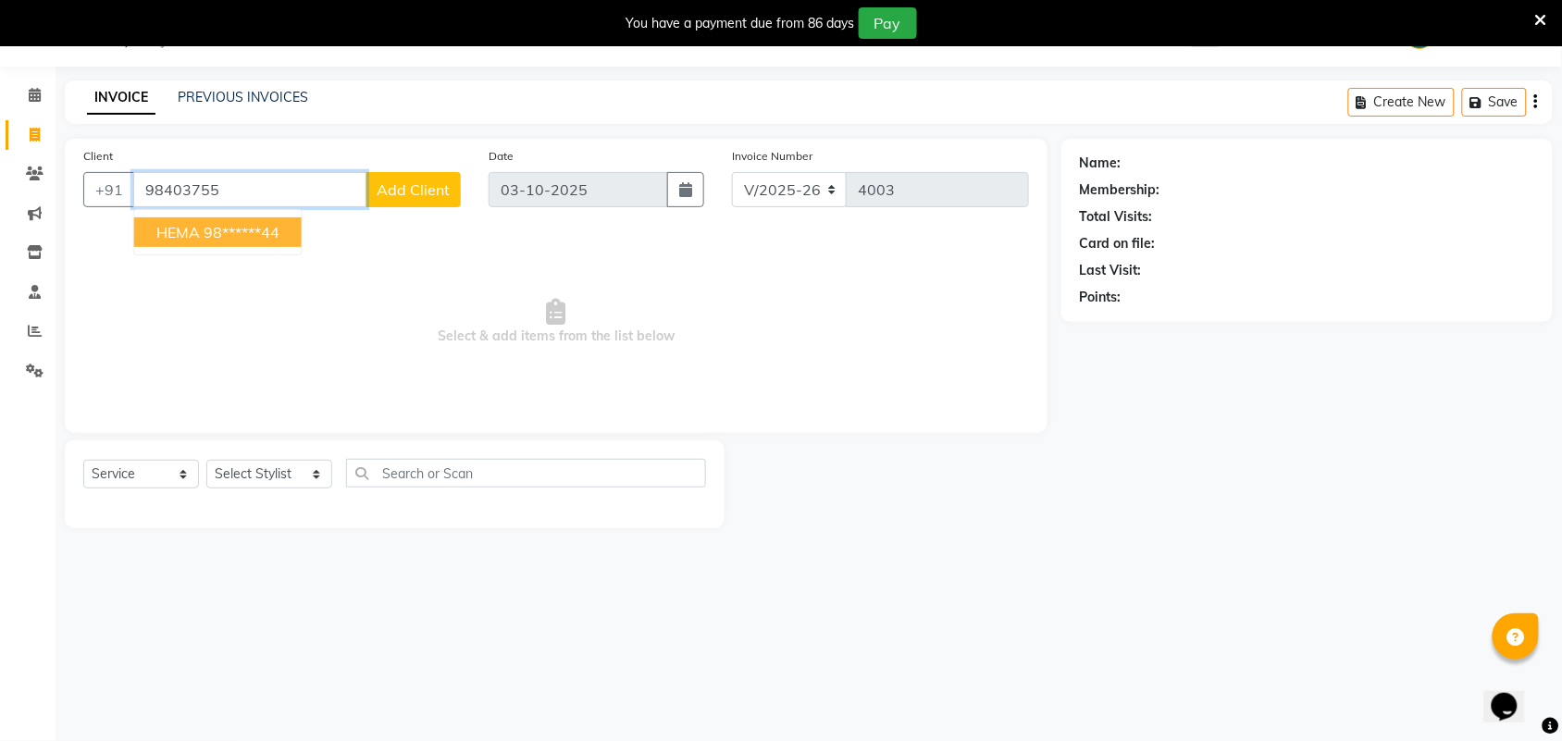
click at [270, 225] on ngb-highlight "98******44" at bounding box center [242, 232] width 76 height 19
type input "98******44"
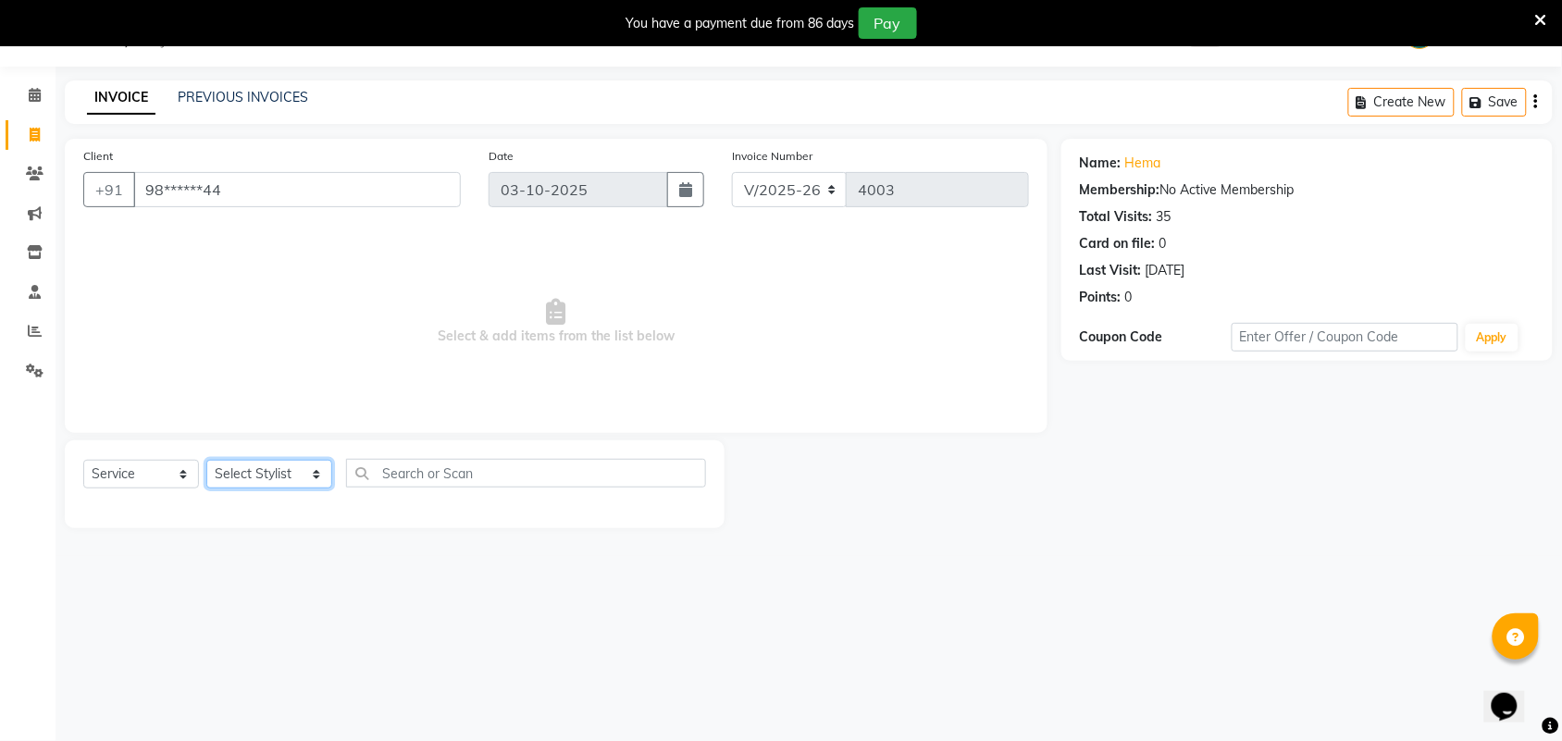
click at [253, 469] on select "Select Stylist Admin [PERSON_NAME] Apsu Auditor Ambattur [PERSON_NAME] Dingg - …" at bounding box center [269, 474] width 126 height 29
select select "25074"
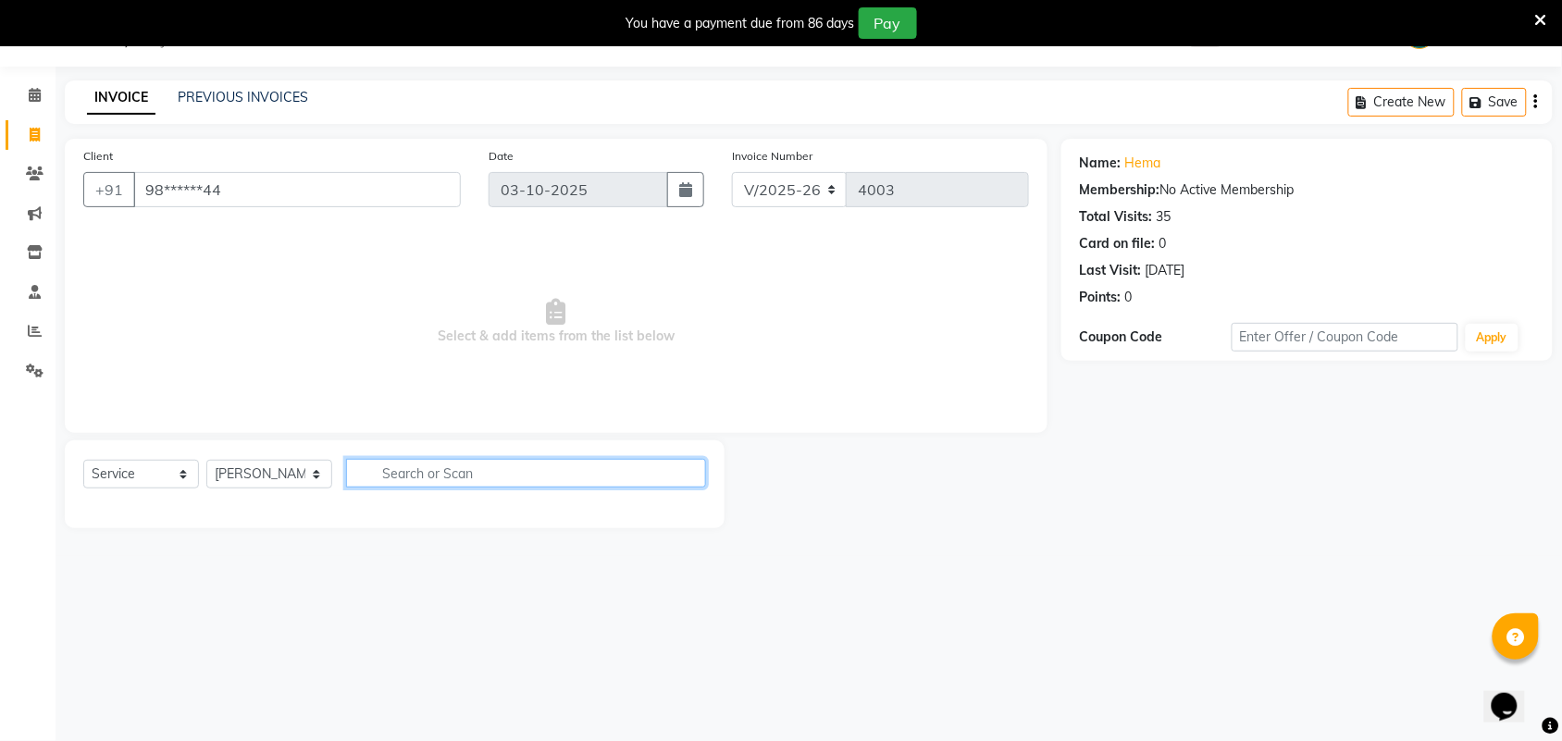
click at [419, 463] on input "text" at bounding box center [526, 473] width 360 height 29
type input "4500"
click at [689, 479] on button "button" at bounding box center [692, 473] width 27 height 29
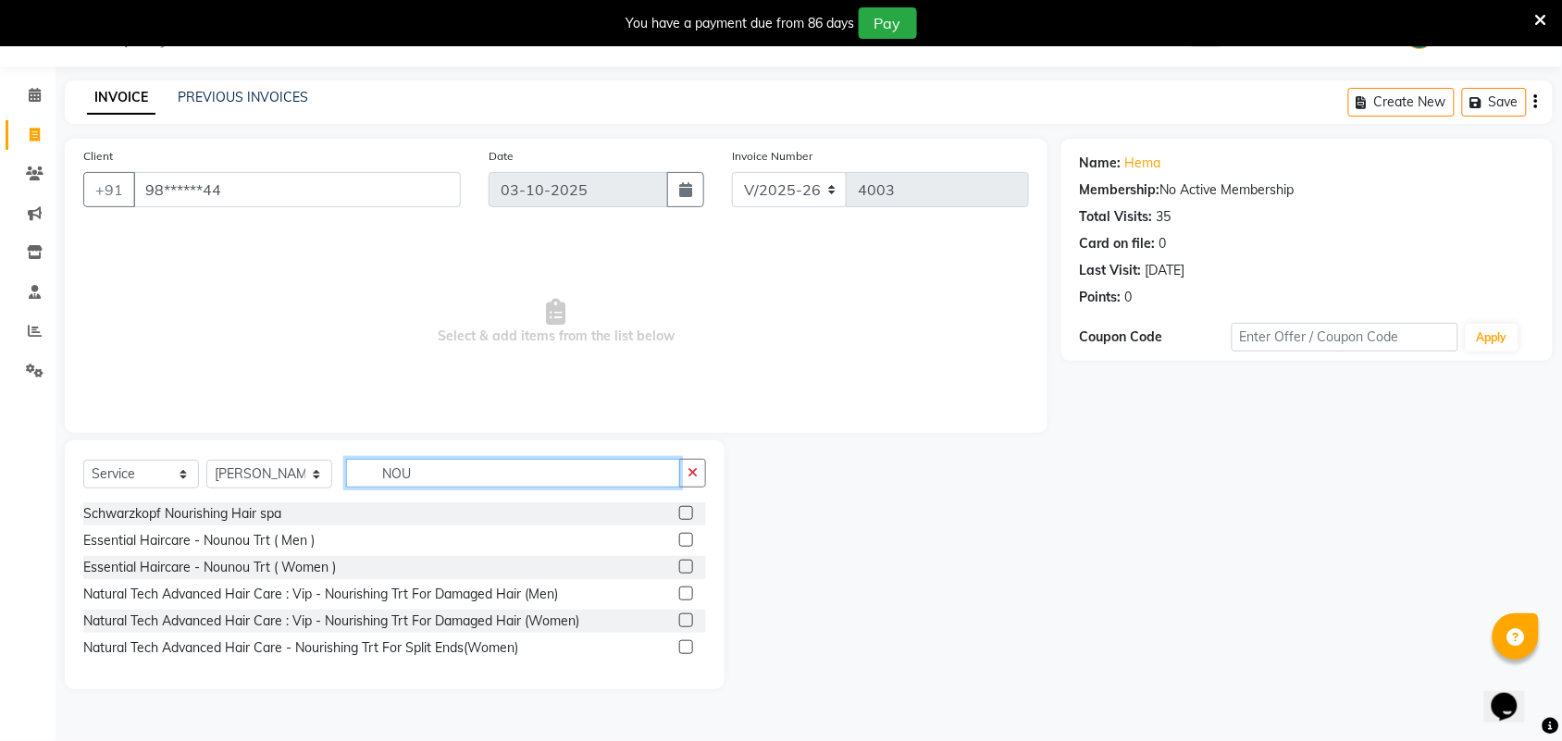
type input "NOU"
drag, startPoint x: 687, startPoint y: 615, endPoint x: 685, endPoint y: 428, distance: 186.9
click at [690, 614] on label at bounding box center [686, 621] width 14 height 14
click at [690, 615] on input "checkbox" at bounding box center [685, 621] width 12 height 12
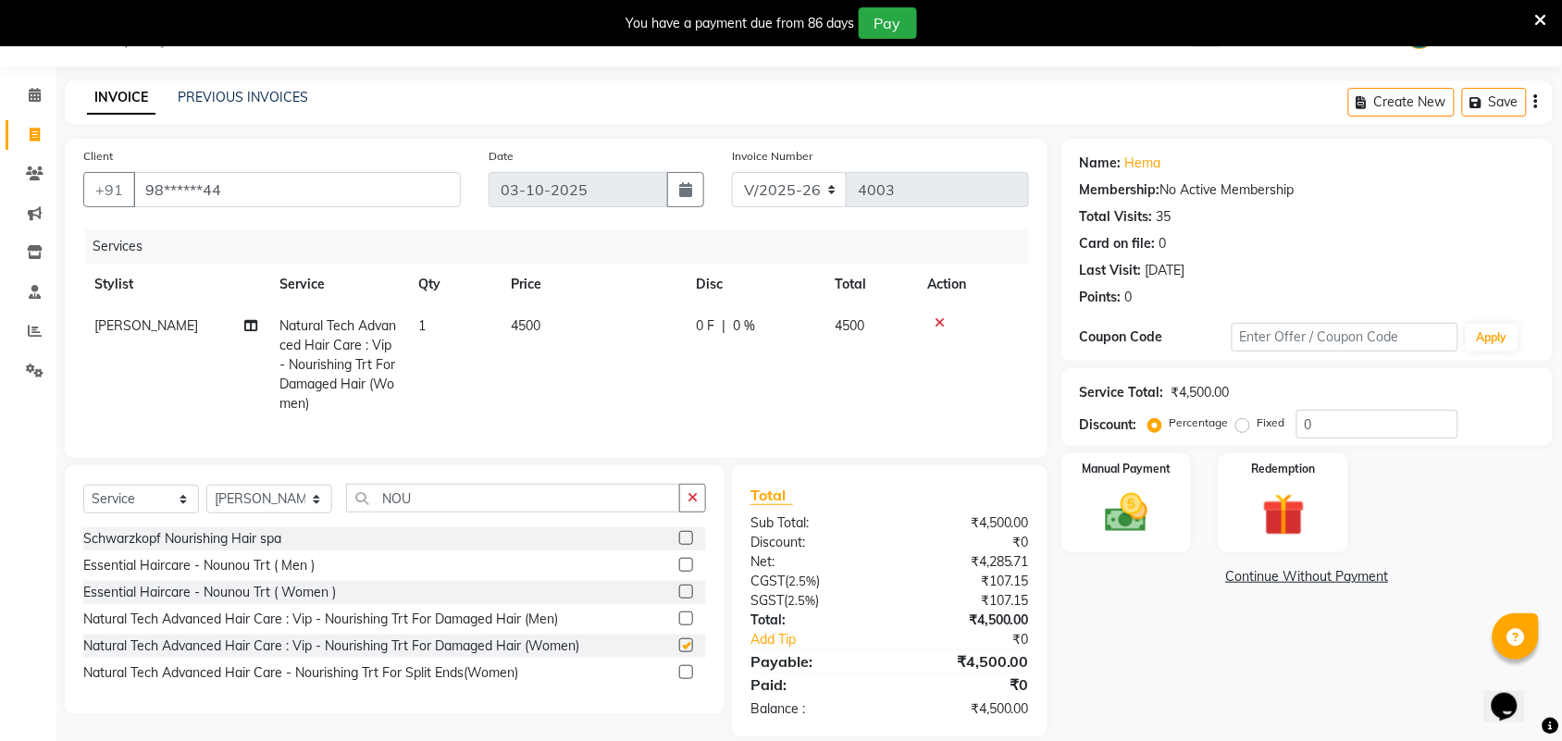
checkbox input "false"
click at [578, 333] on td "4500" at bounding box center [592, 364] width 185 height 119
select select "25074"
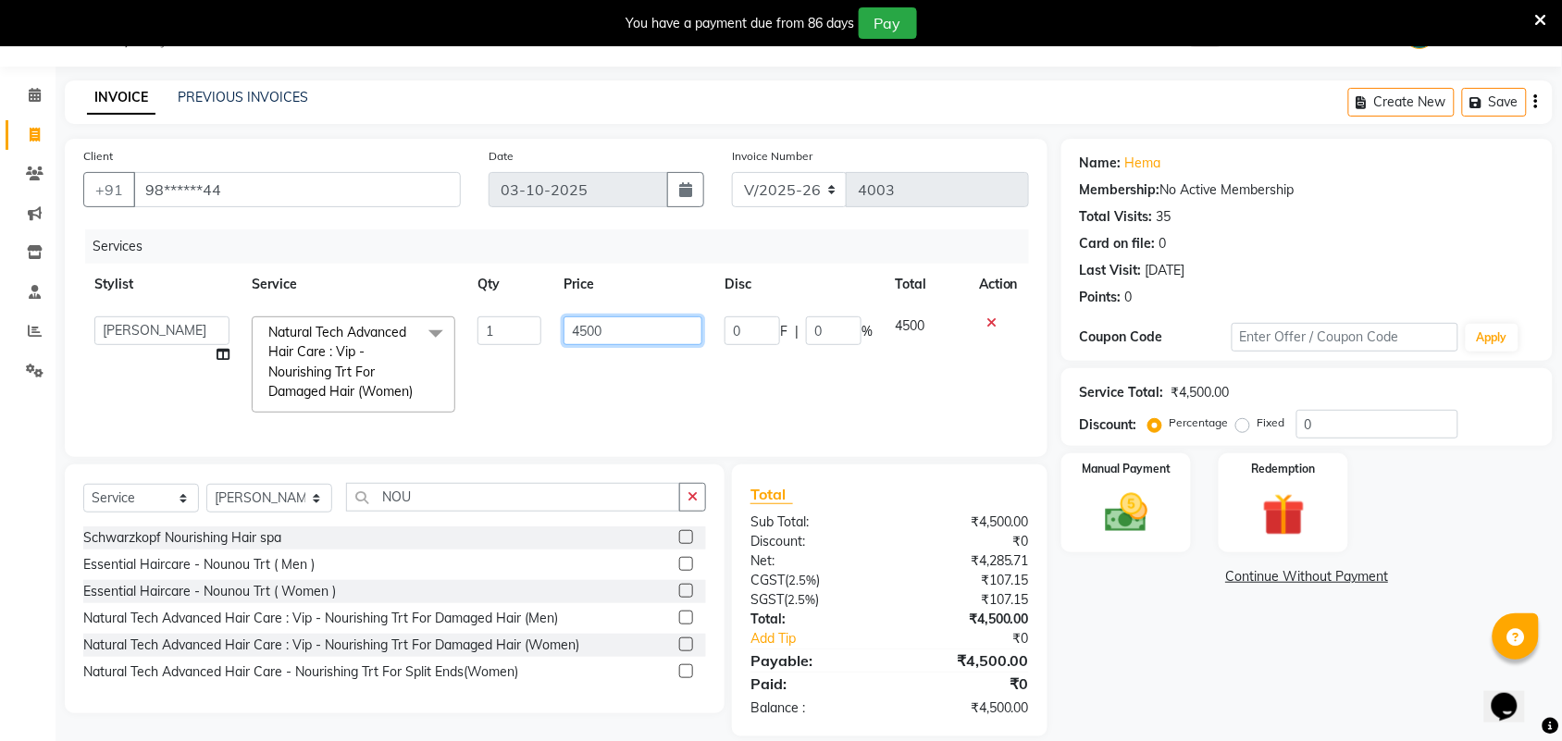
click at [613, 334] on input "4500" at bounding box center [633, 330] width 139 height 29
type input "4"
type input "5310"
click at [692, 527] on div "Select Service Product Membership Package Voucher Prepaid Gift Card Select Styl…" at bounding box center [394, 504] width 623 height 43
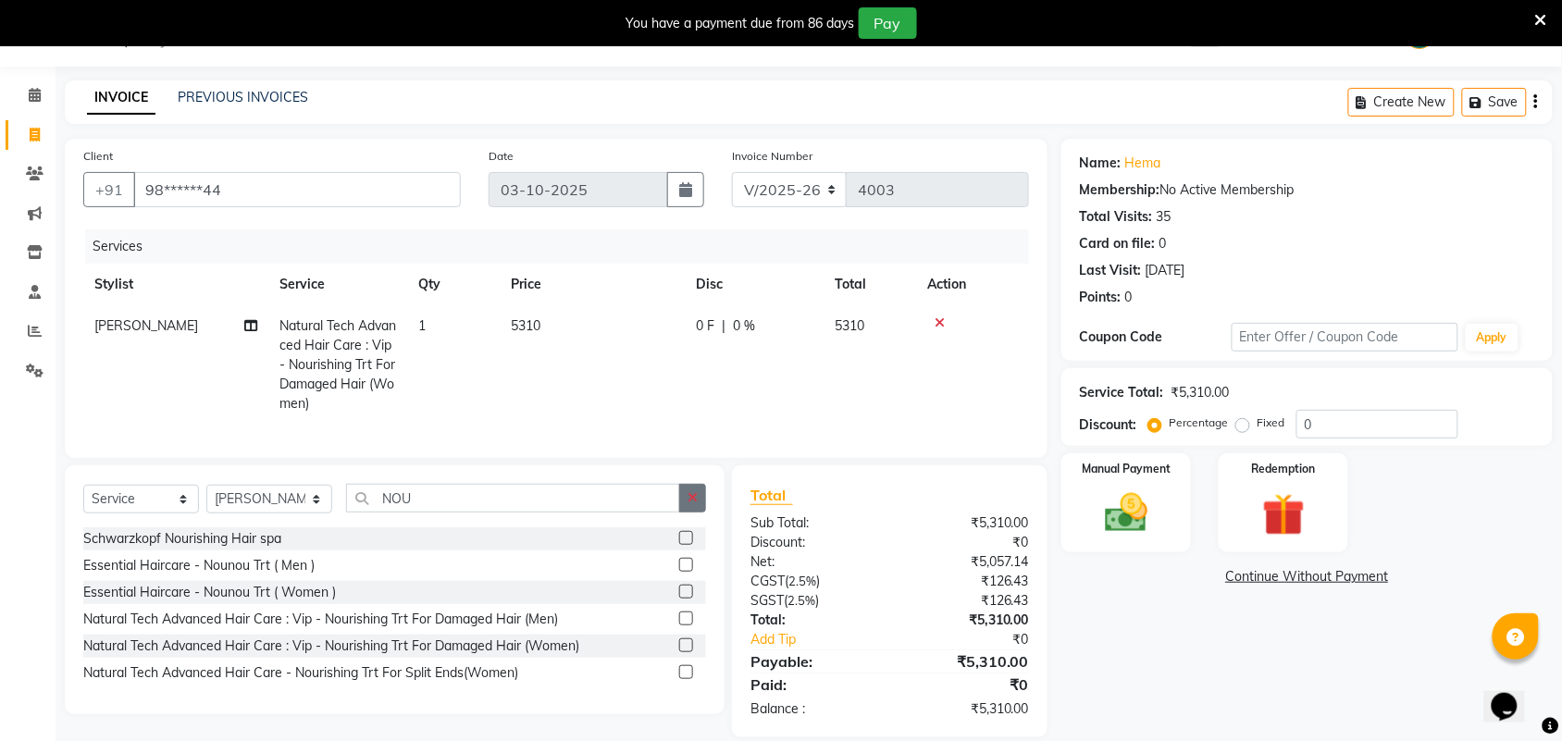
click at [701, 513] on button "button" at bounding box center [692, 498] width 27 height 29
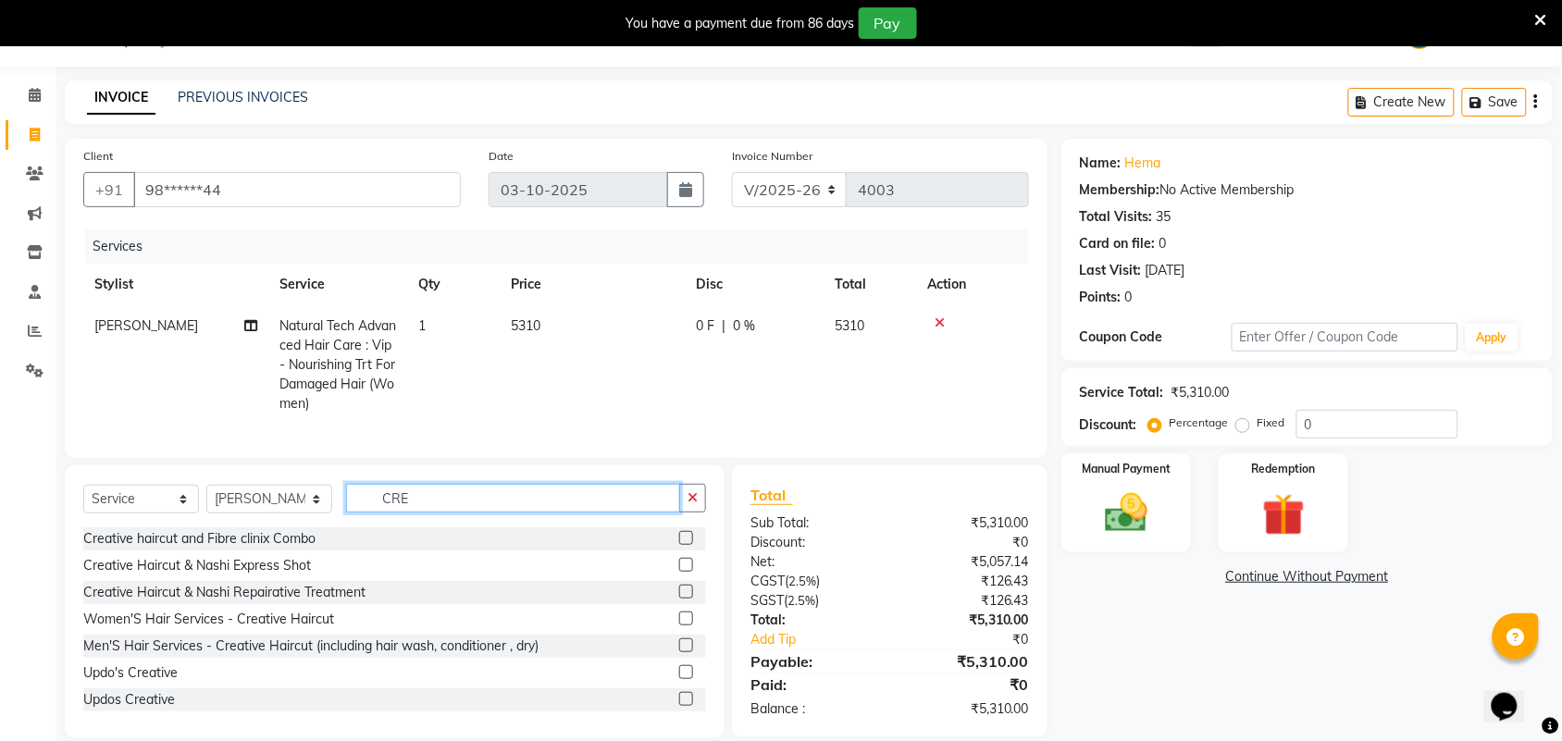
type input "CRE"
click at [679, 626] on label at bounding box center [686, 619] width 14 height 14
click at [679, 626] on input "checkbox" at bounding box center [685, 620] width 12 height 12
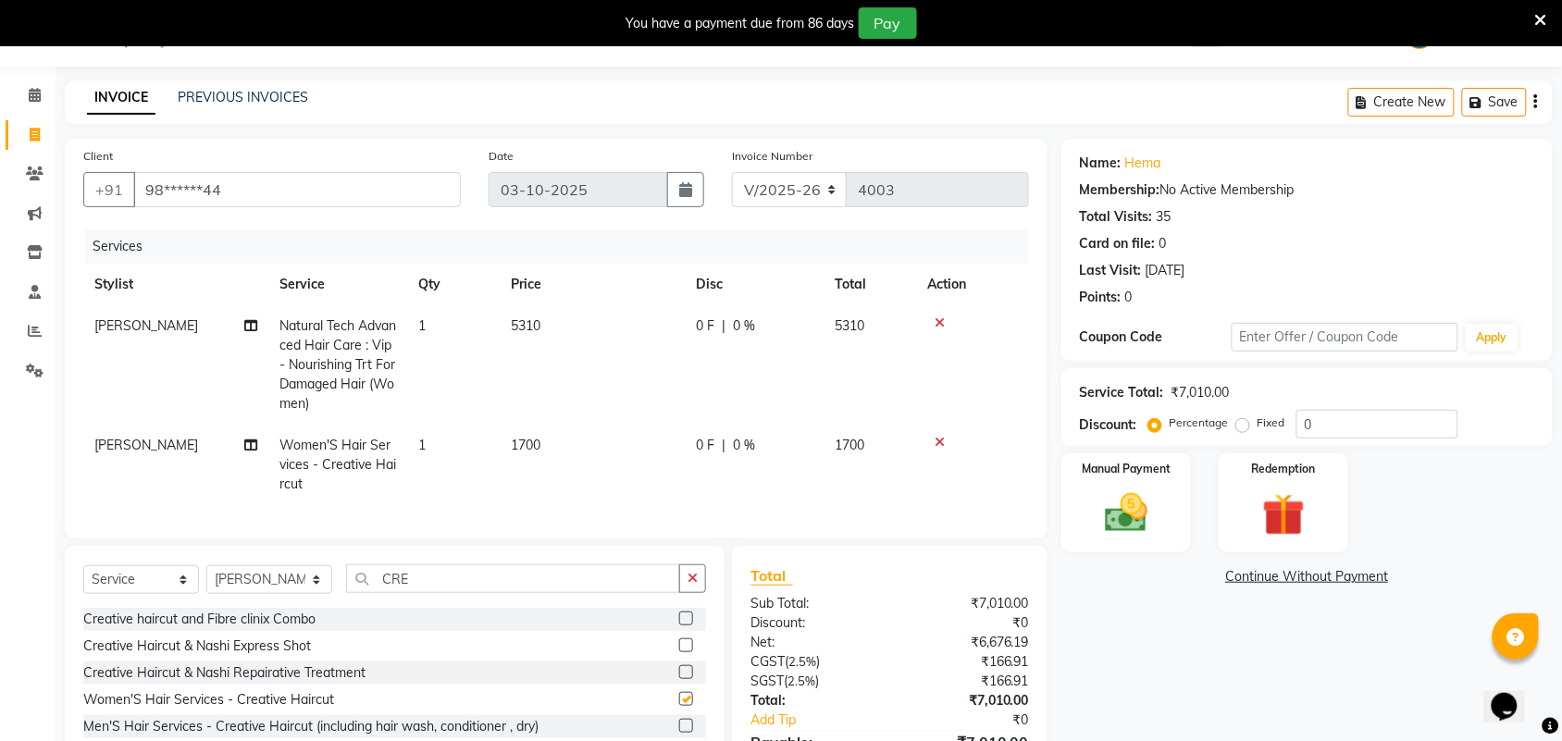
checkbox input "false"
click at [1320, 424] on input "0" at bounding box center [1378, 424] width 162 height 29
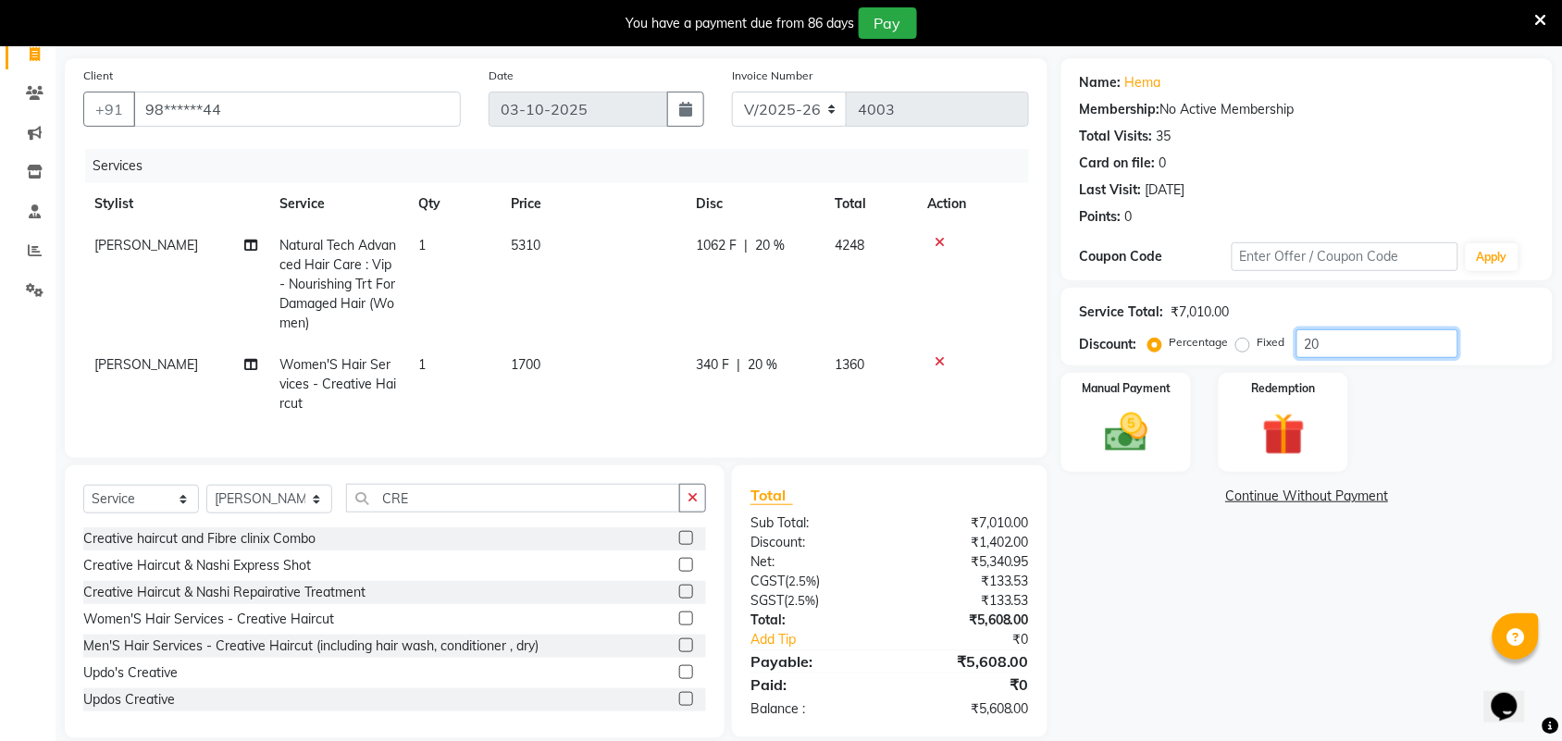
scroll to position [168, 0]
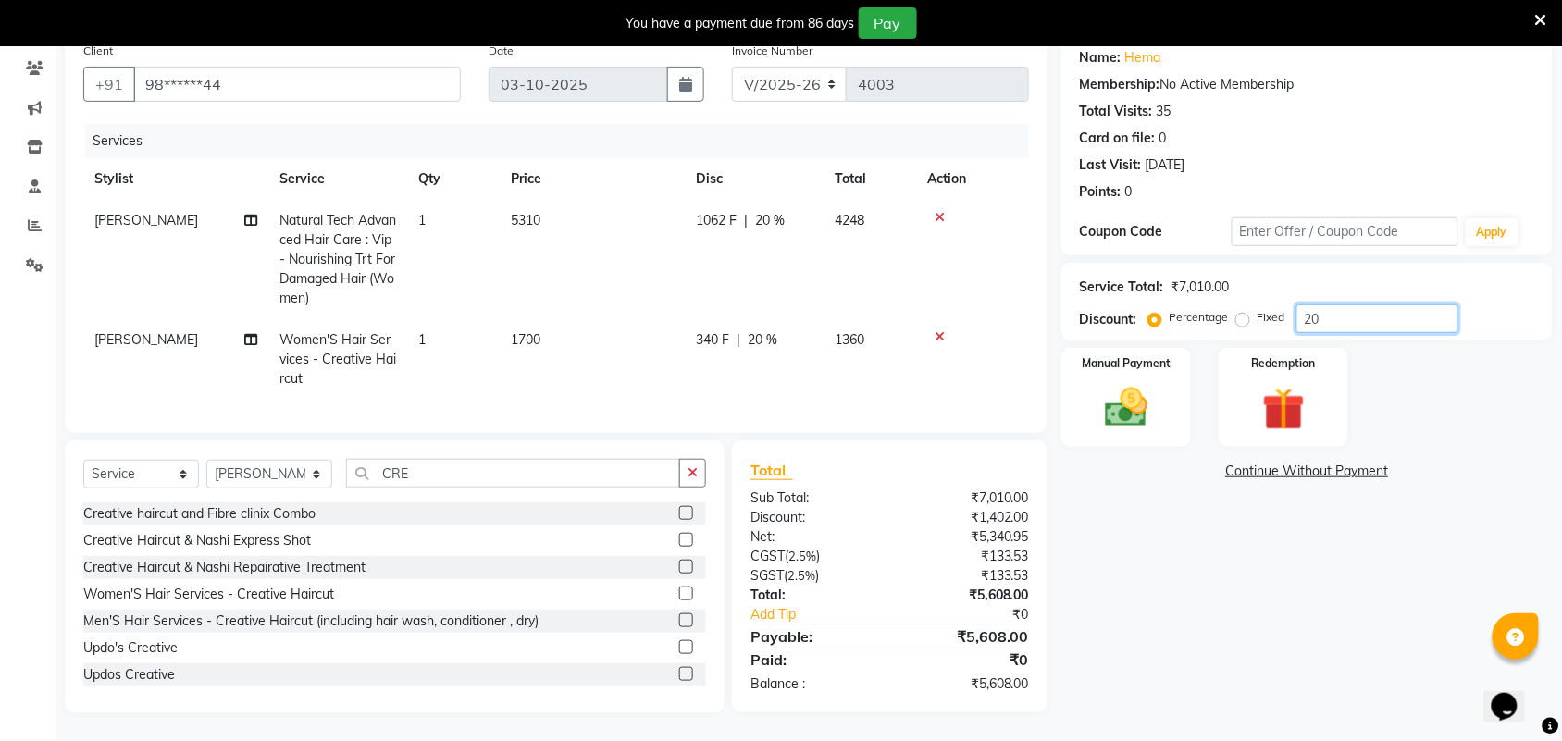
type input "20"
click at [1183, 618] on div "Name: Hema Membership: No Active Membership Total Visits: 35 Card on file: 0 La…" at bounding box center [1313, 373] width 505 height 680
click at [1146, 405] on img at bounding box center [1126, 407] width 72 height 51
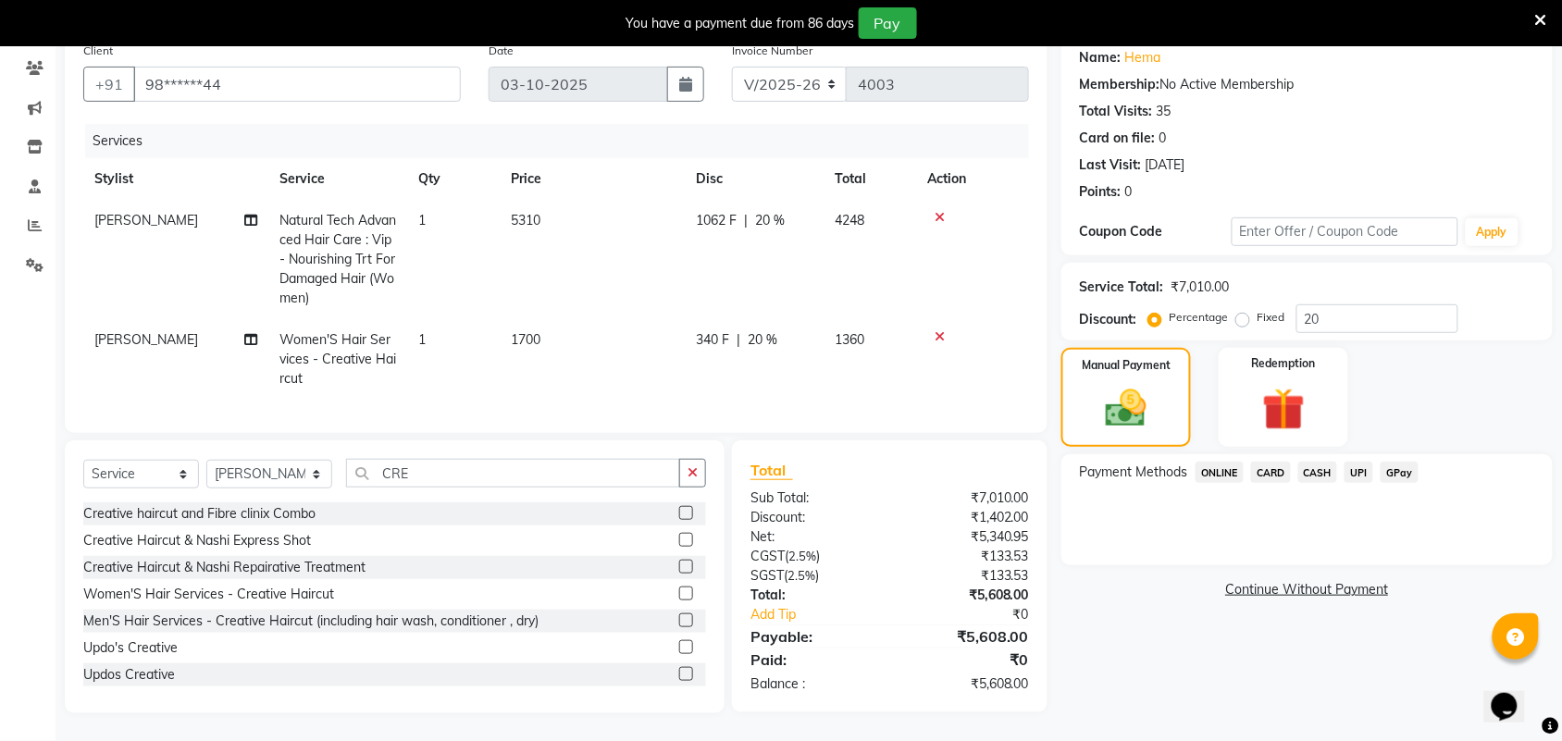
click at [1365, 462] on span "UPI" at bounding box center [1359, 472] width 29 height 21
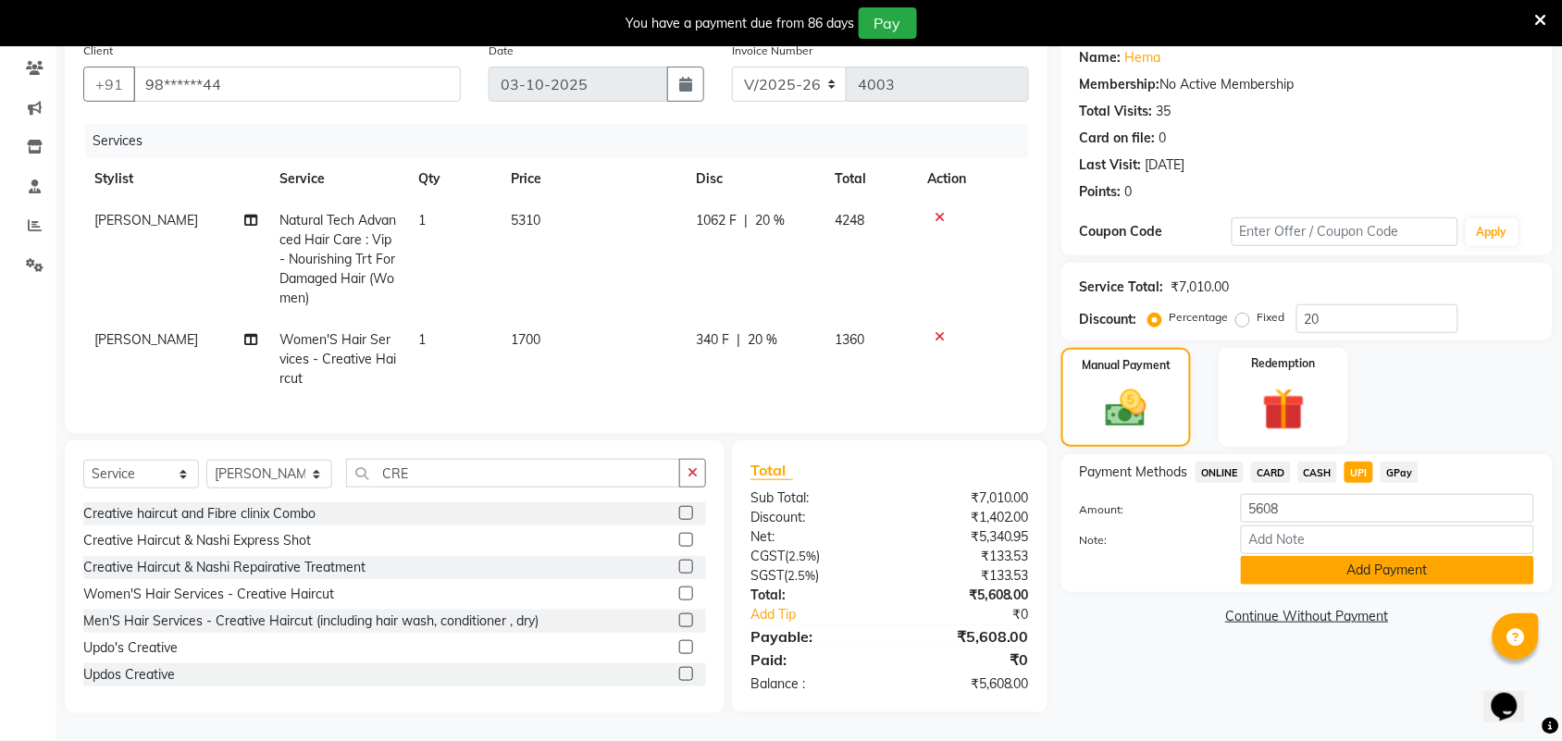
click at [1395, 557] on button "Add Payment" at bounding box center [1387, 570] width 293 height 29
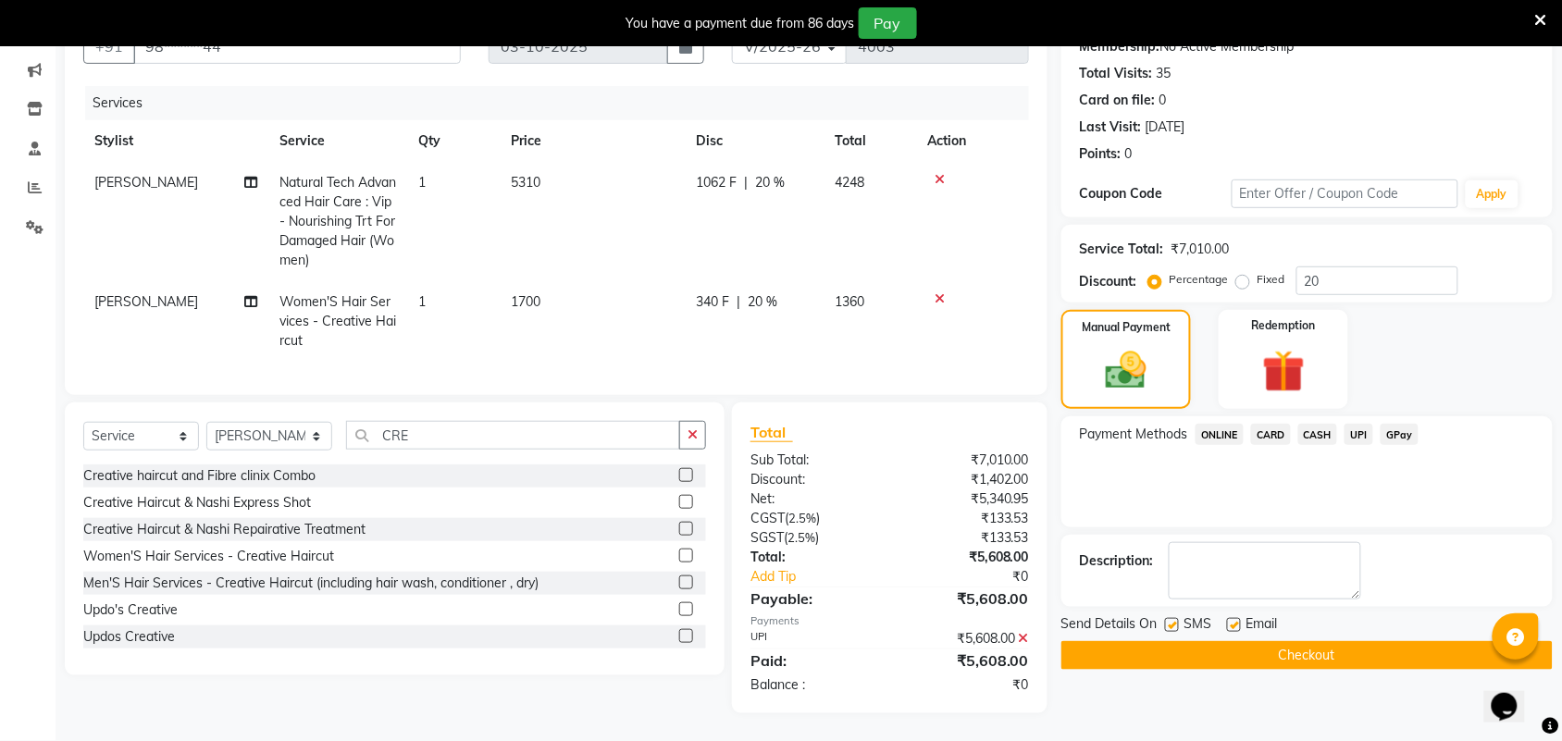
scroll to position [206, 0]
click at [1385, 641] on button "Checkout" at bounding box center [1306, 655] width 491 height 29
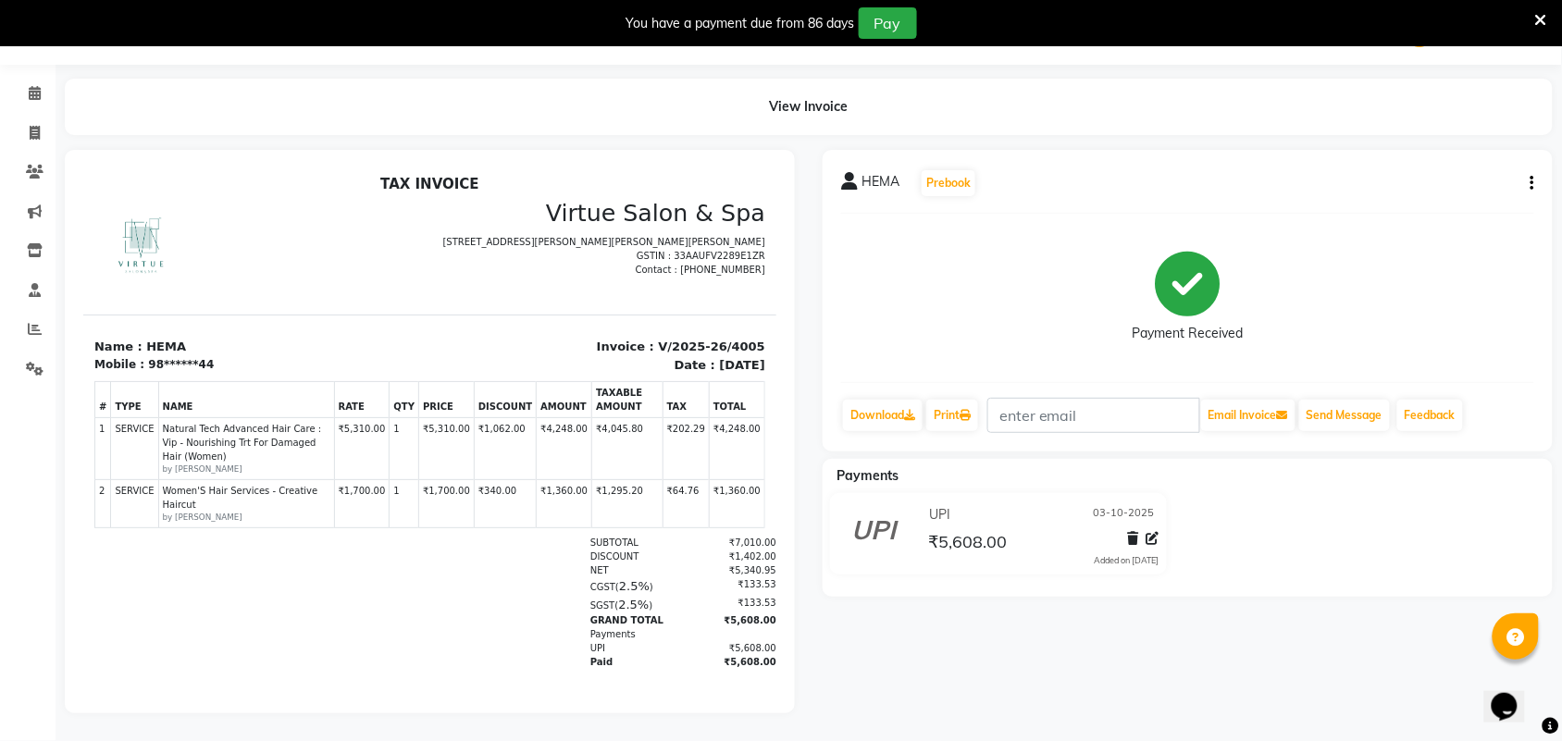
scroll to position [15, 0]
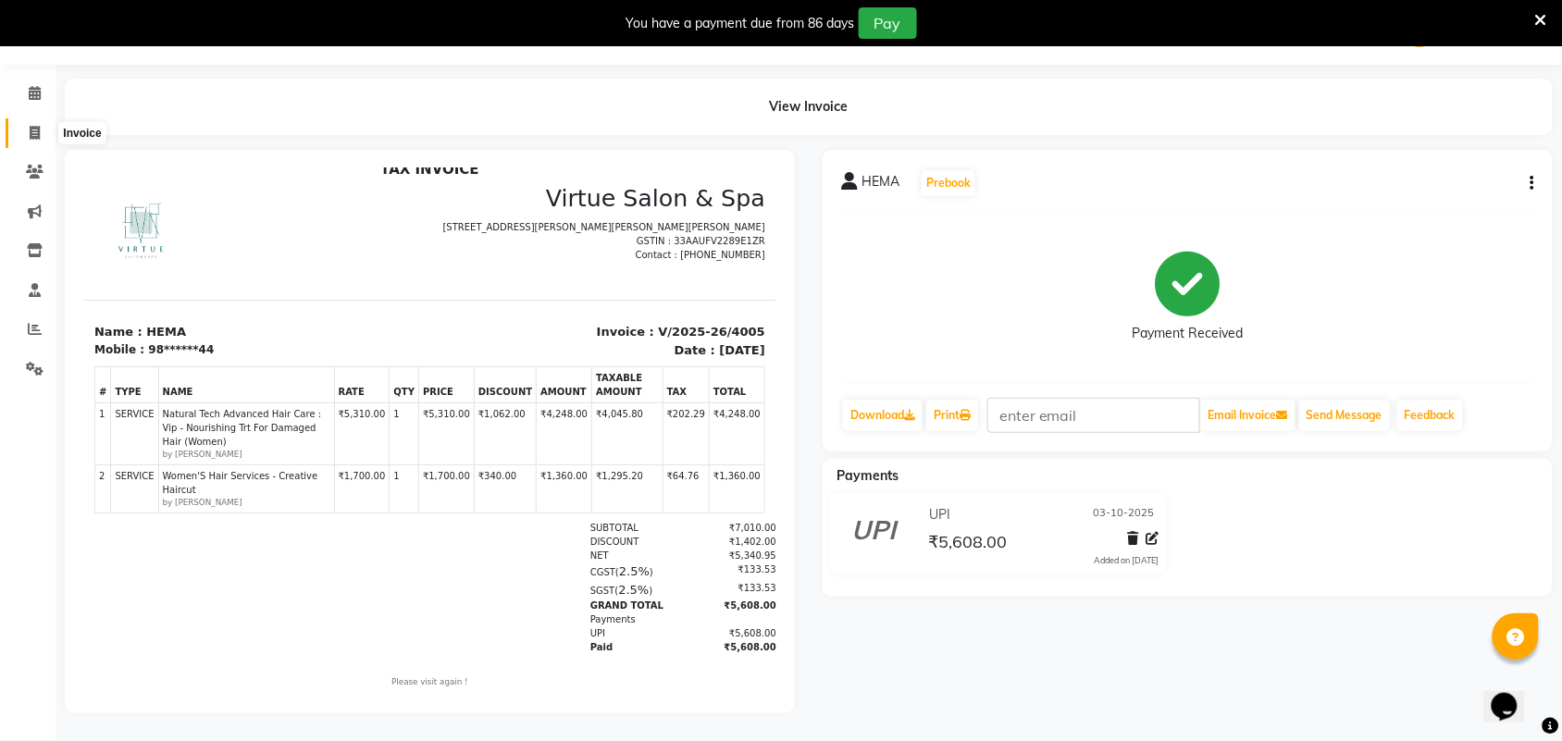
click at [24, 123] on span at bounding box center [35, 133] width 32 height 21
select select "4466"
select select "service"
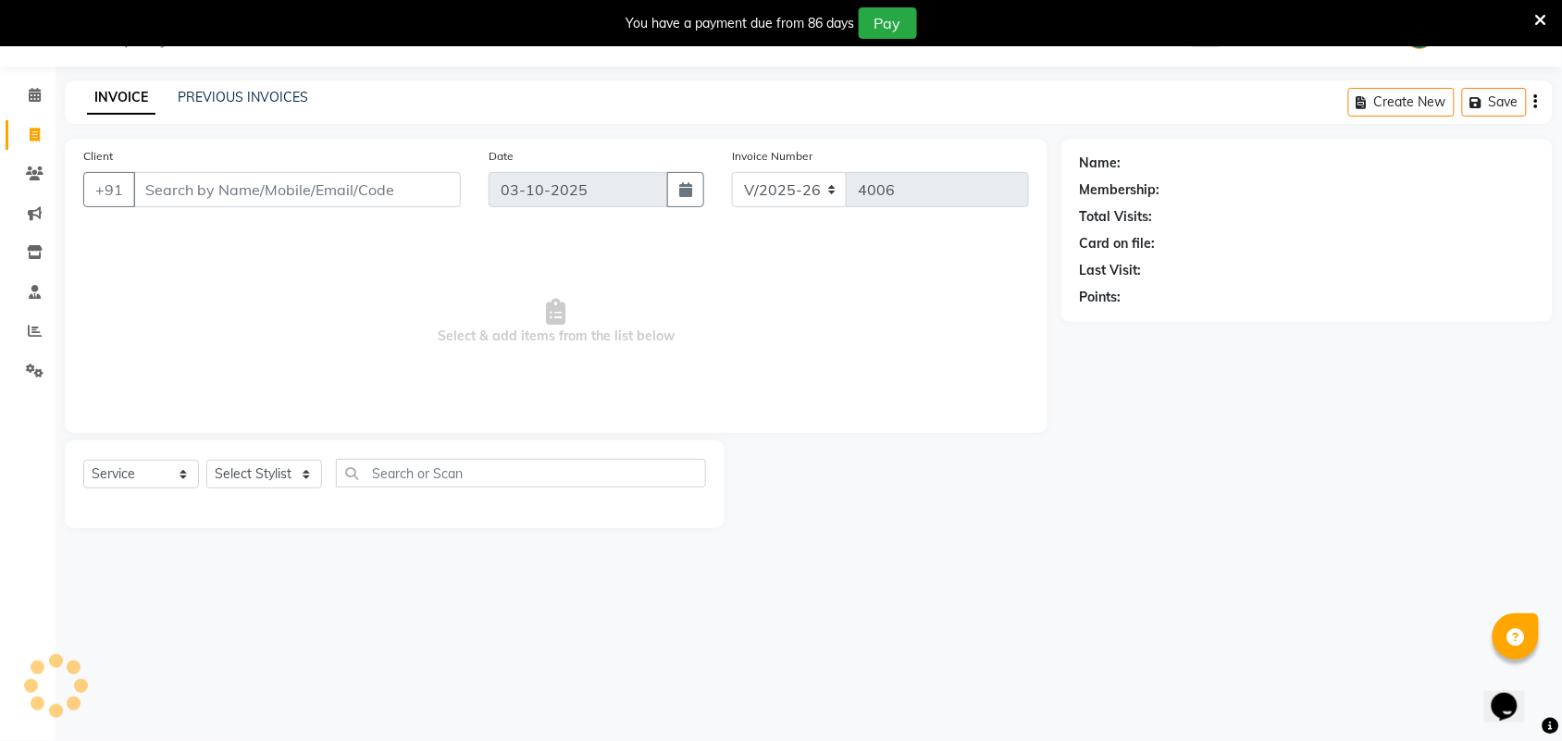
scroll to position [46, 0]
click at [257, 98] on link "PREVIOUS INVOICES" at bounding box center [243, 97] width 130 height 17
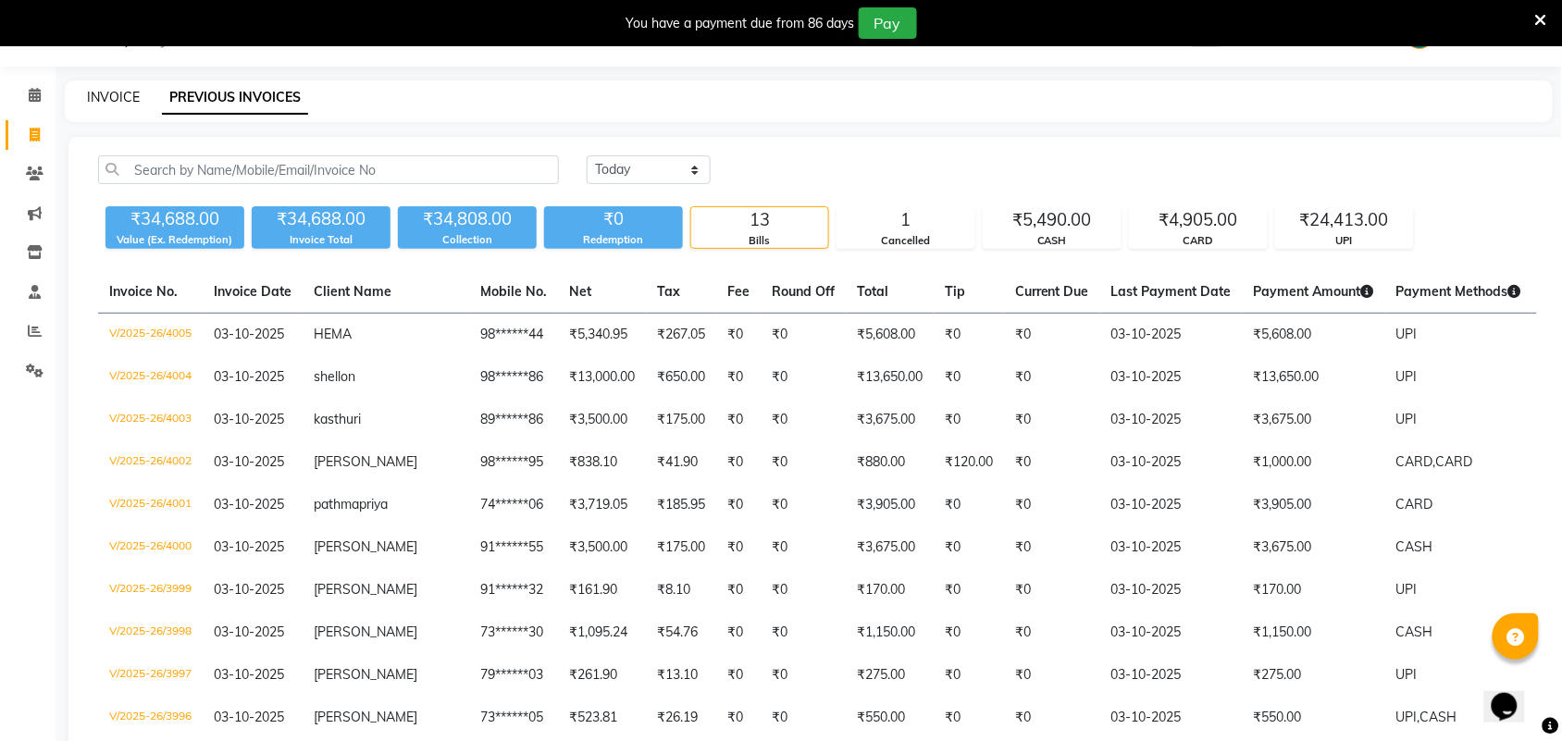
click at [117, 98] on link "INVOICE" at bounding box center [113, 97] width 53 height 17
select select "service"
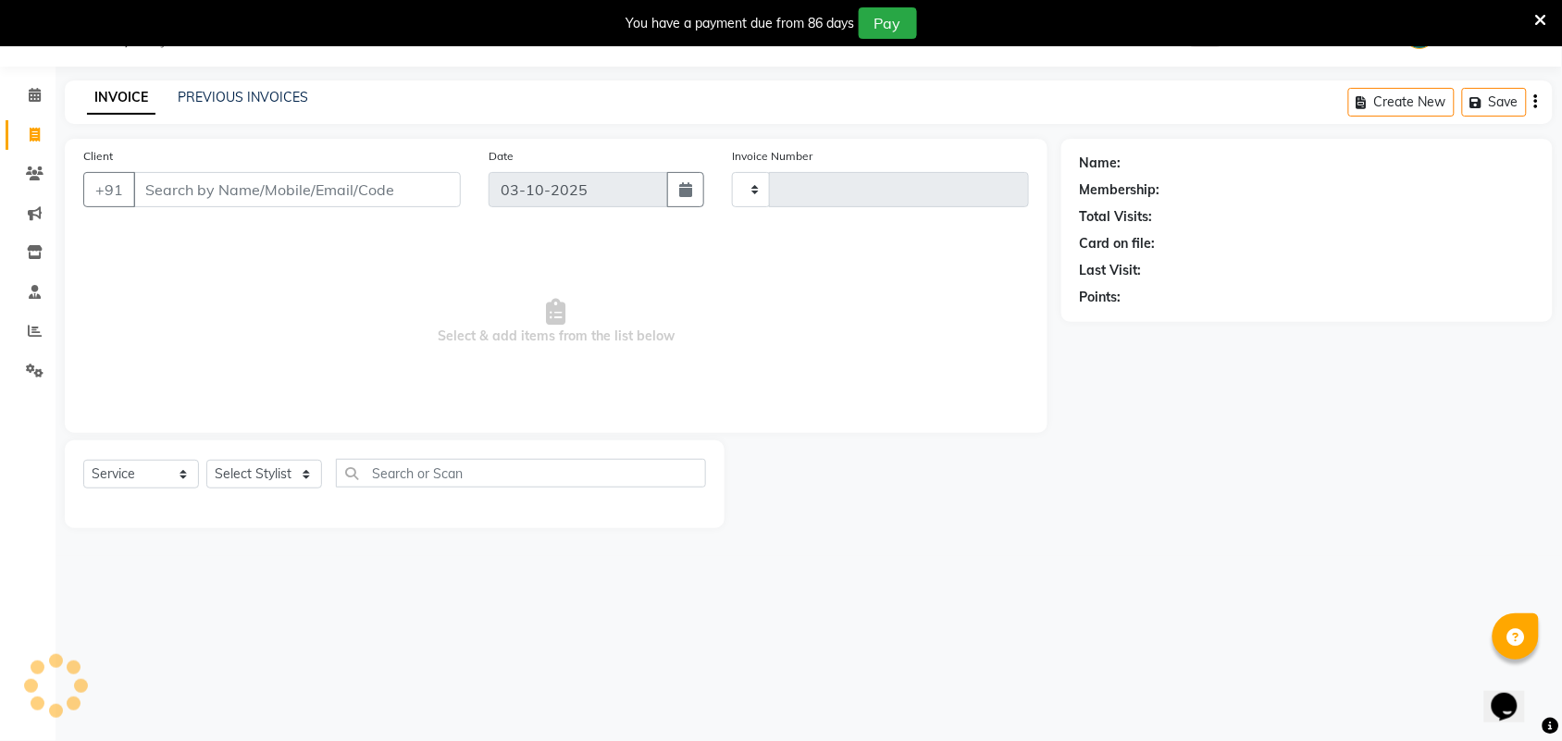
type input "4006"
select select "4466"
click at [179, 196] on input "Client" at bounding box center [297, 189] width 328 height 35
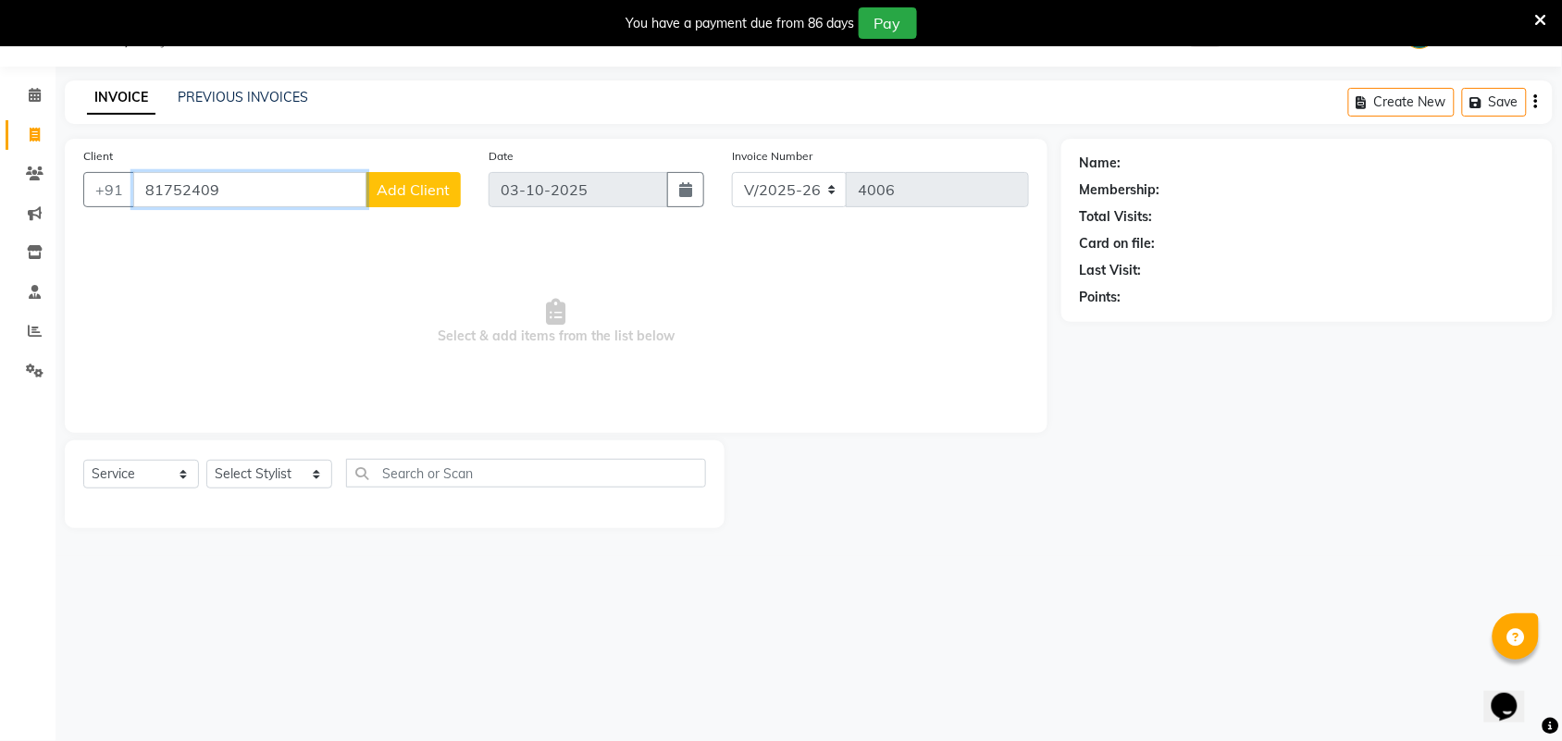
click at [159, 192] on input "81752409" at bounding box center [249, 189] width 233 height 35
click at [157, 190] on input "818752409" at bounding box center [249, 189] width 233 height 35
click at [159, 190] on input "818752409" at bounding box center [249, 189] width 233 height 35
type input "8148752409"
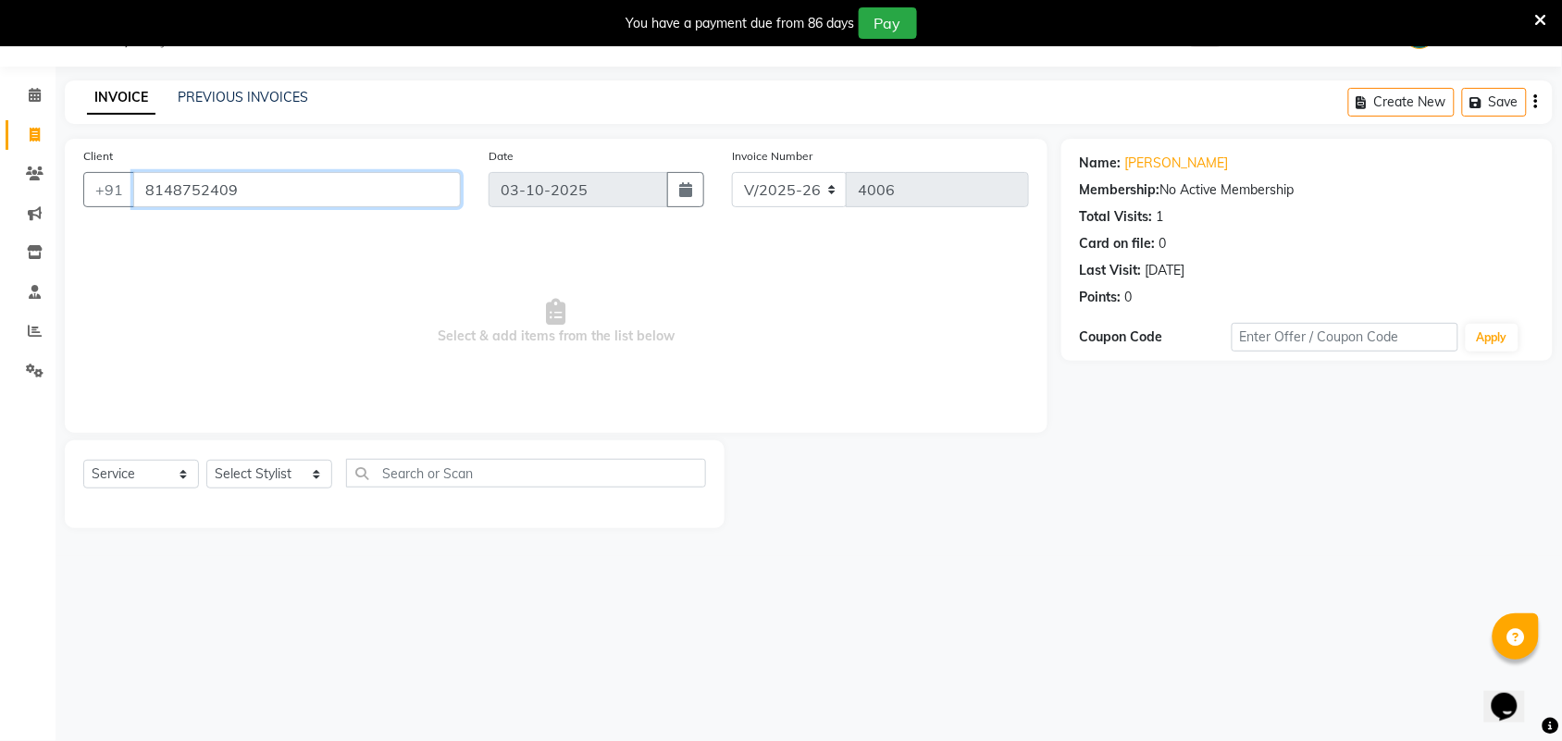
click at [253, 190] on input "8148752409" at bounding box center [297, 189] width 328 height 35
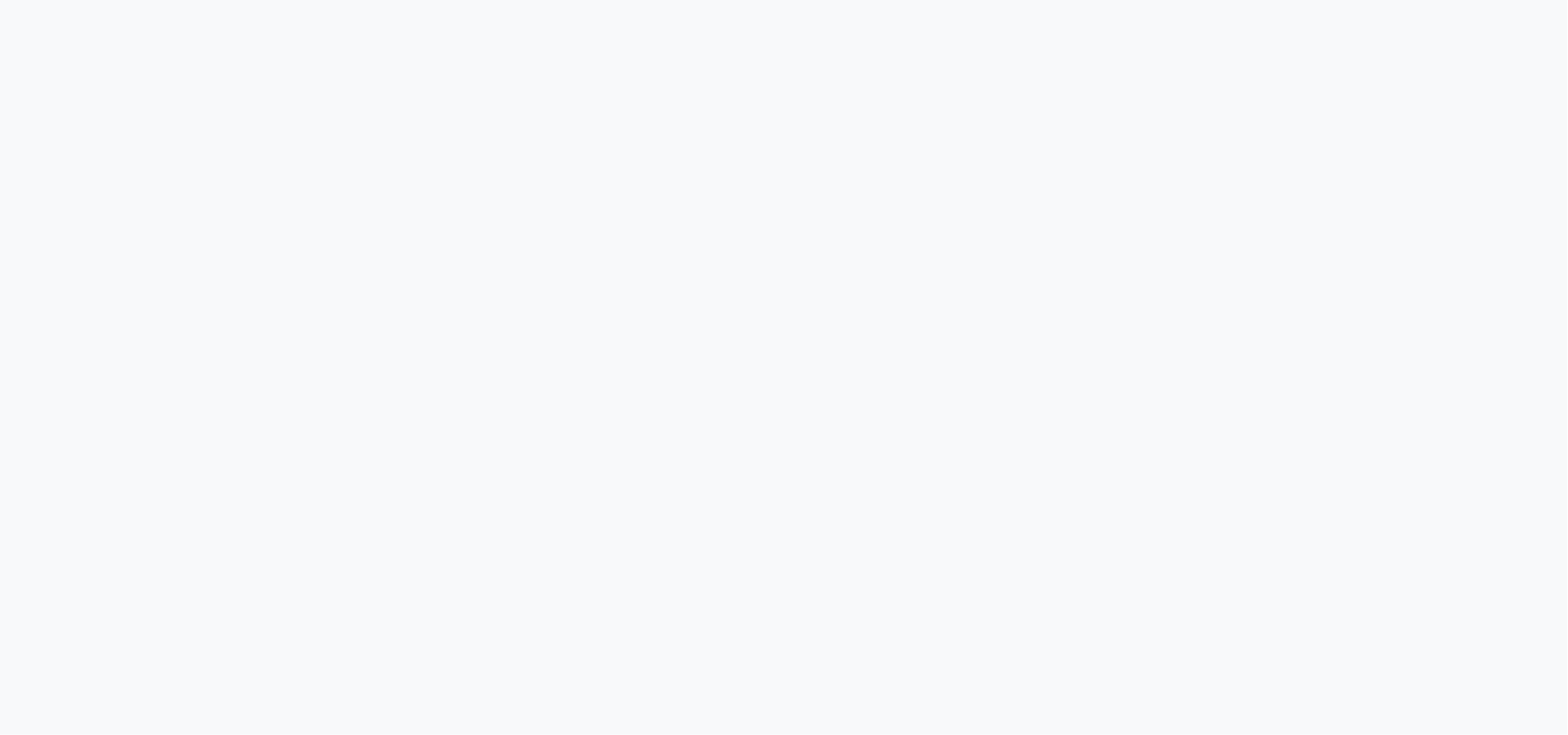
select select "service"
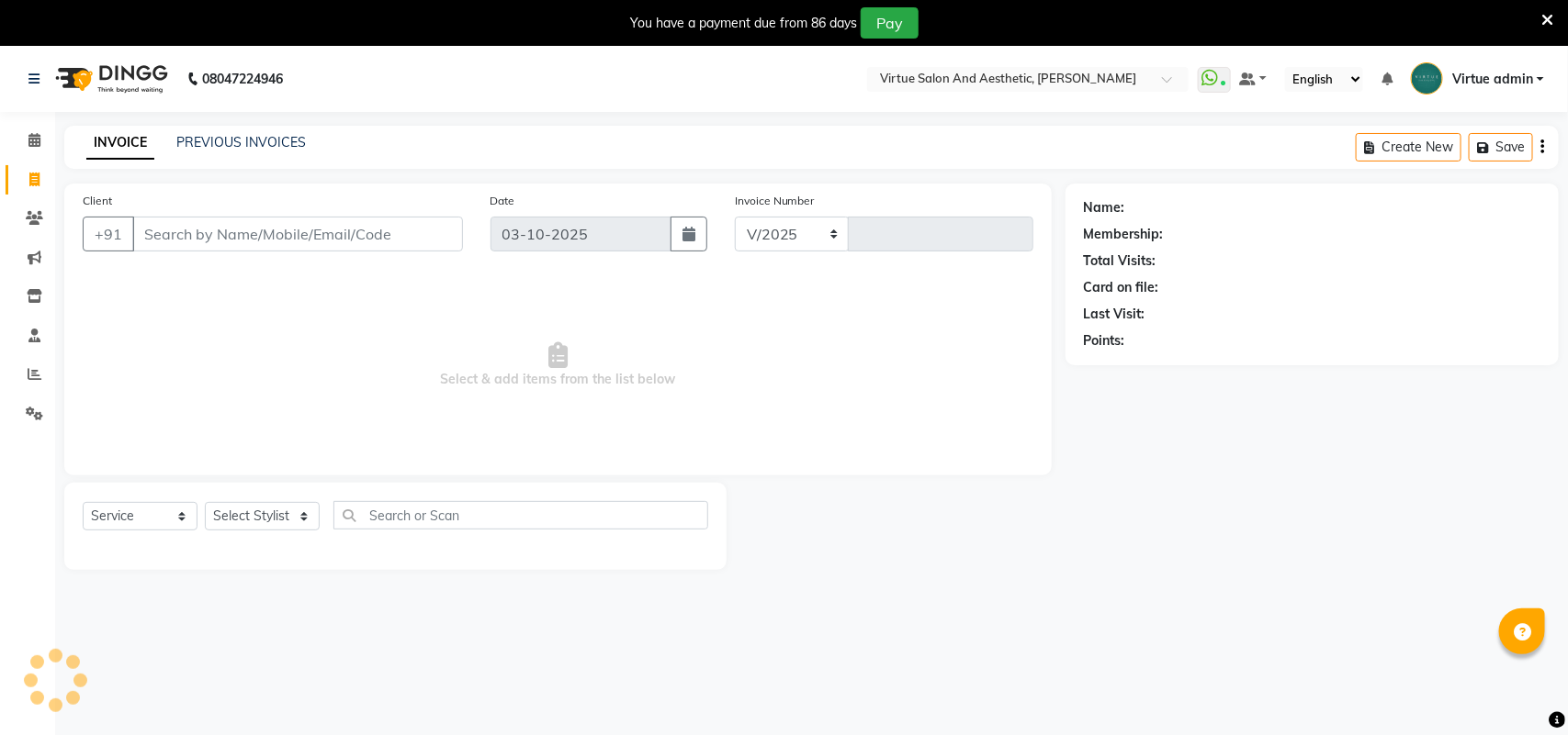
select select "4466"
type input "4008"
